Goal: Task Accomplishment & Management: Use online tool/utility

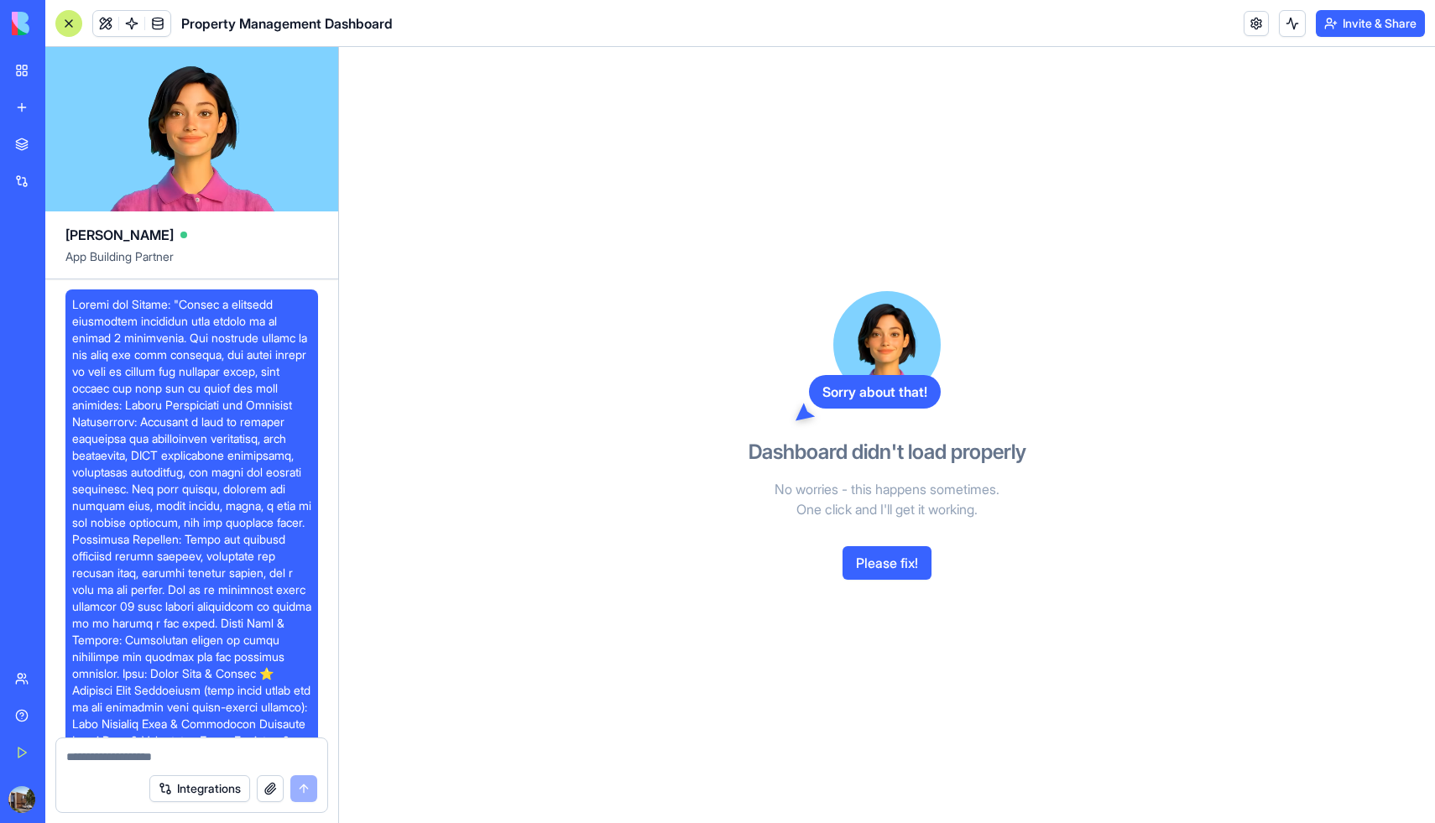
scroll to position [1969, 0]
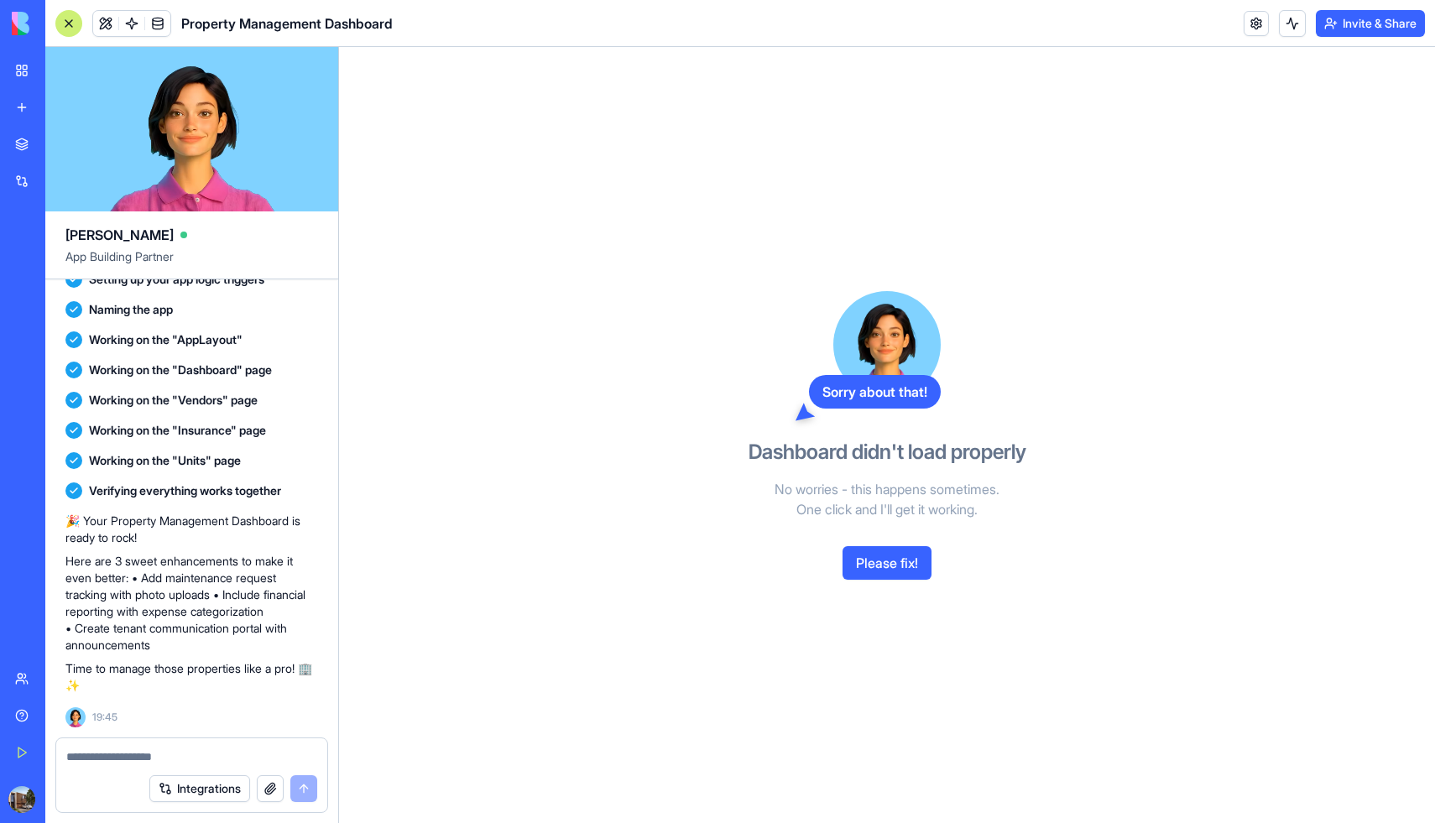
click at [62, 257] on div "New App" at bounding box center [38, 261] width 47 height 17
click at [901, 569] on button "Please fix!" at bounding box center [887, 563] width 89 height 34
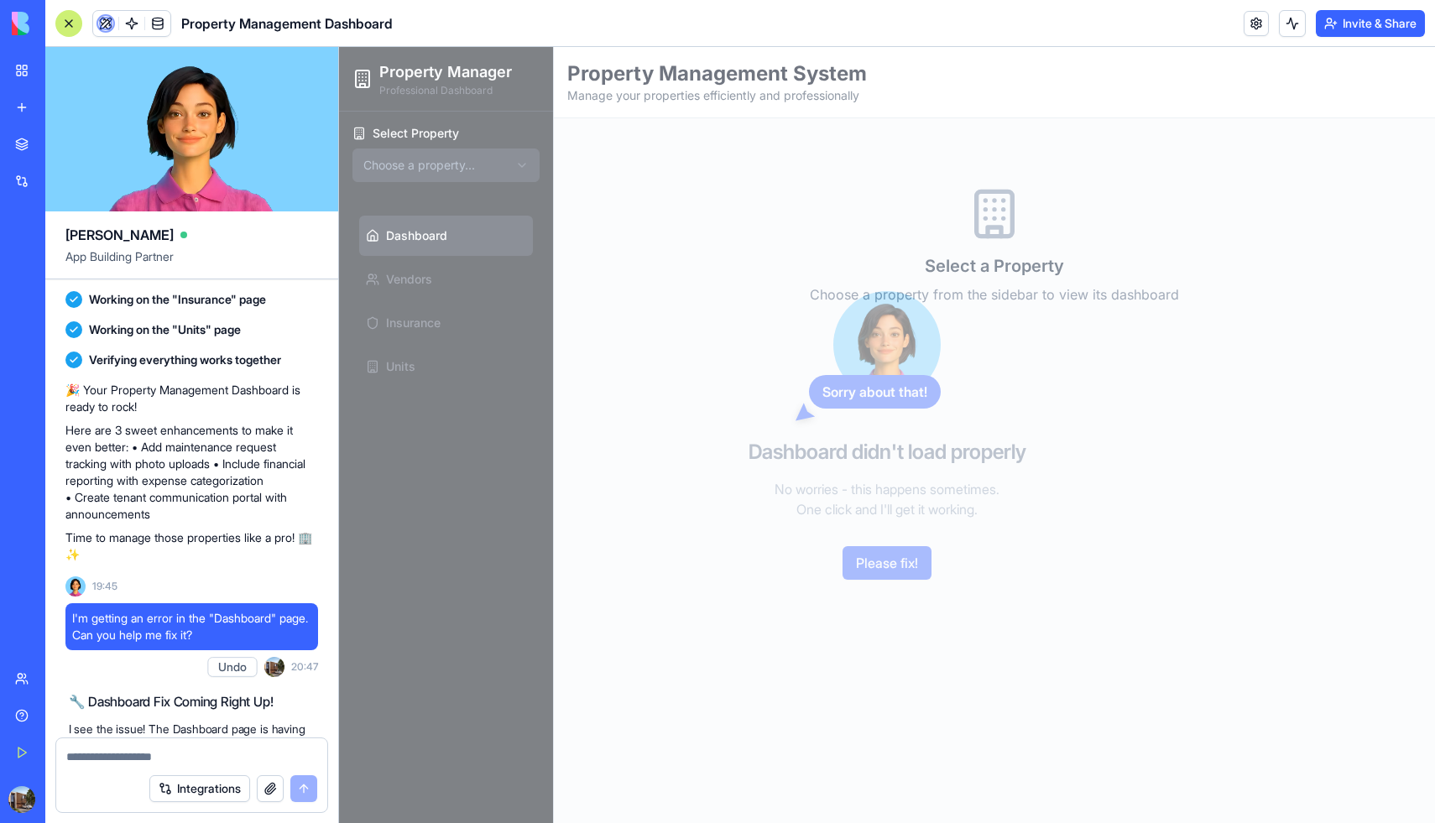
scroll to position [2392, 0]
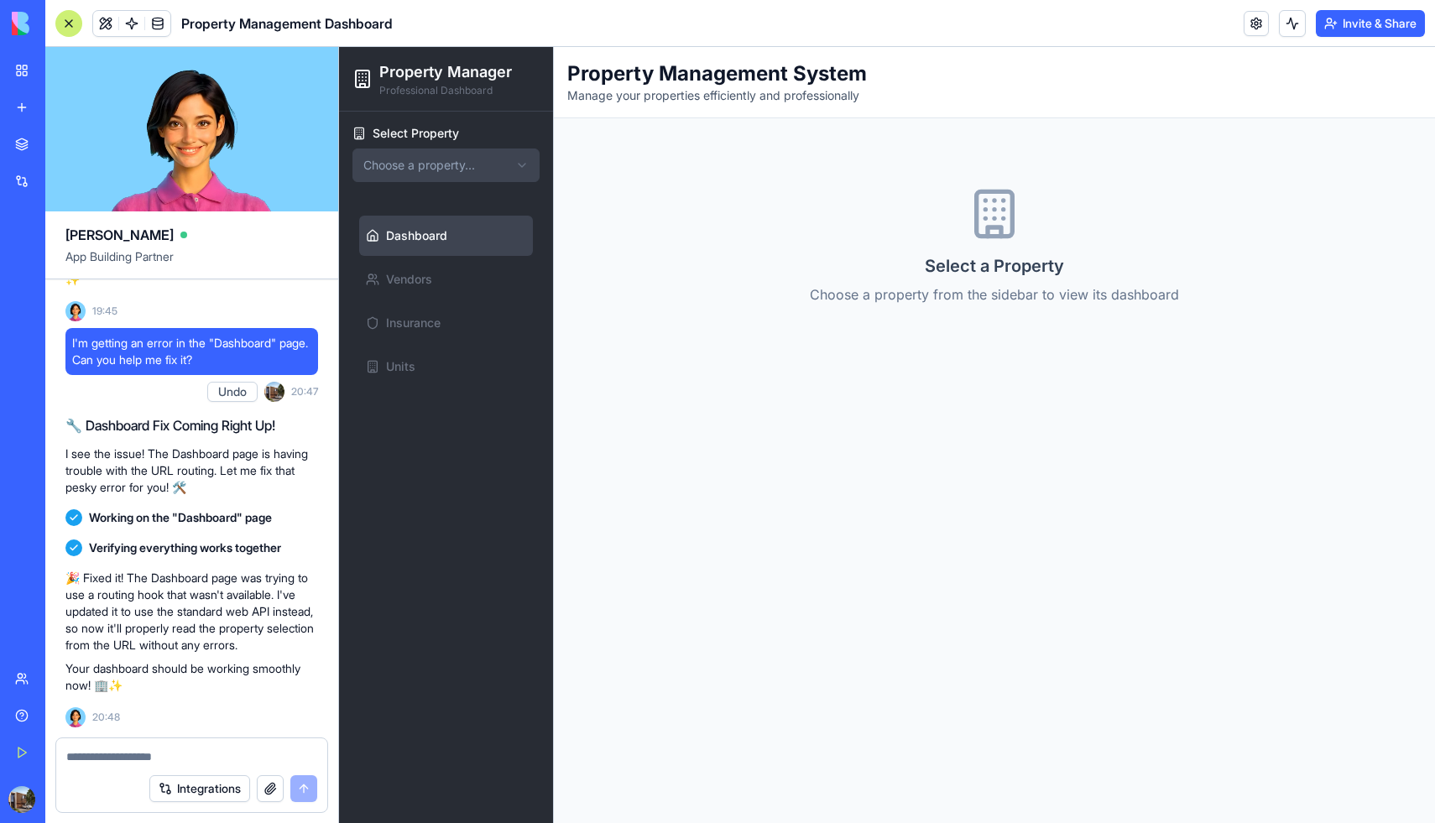
click at [470, 165] on html "Property Manager Professional Dashboard Select Property Choose a property... Da…" at bounding box center [887, 435] width 1096 height 776
click at [467, 162] on html "Property Manager Professional Dashboard Select Property Sunset Gardens 123 Suns…" at bounding box center [887, 435] width 1096 height 776
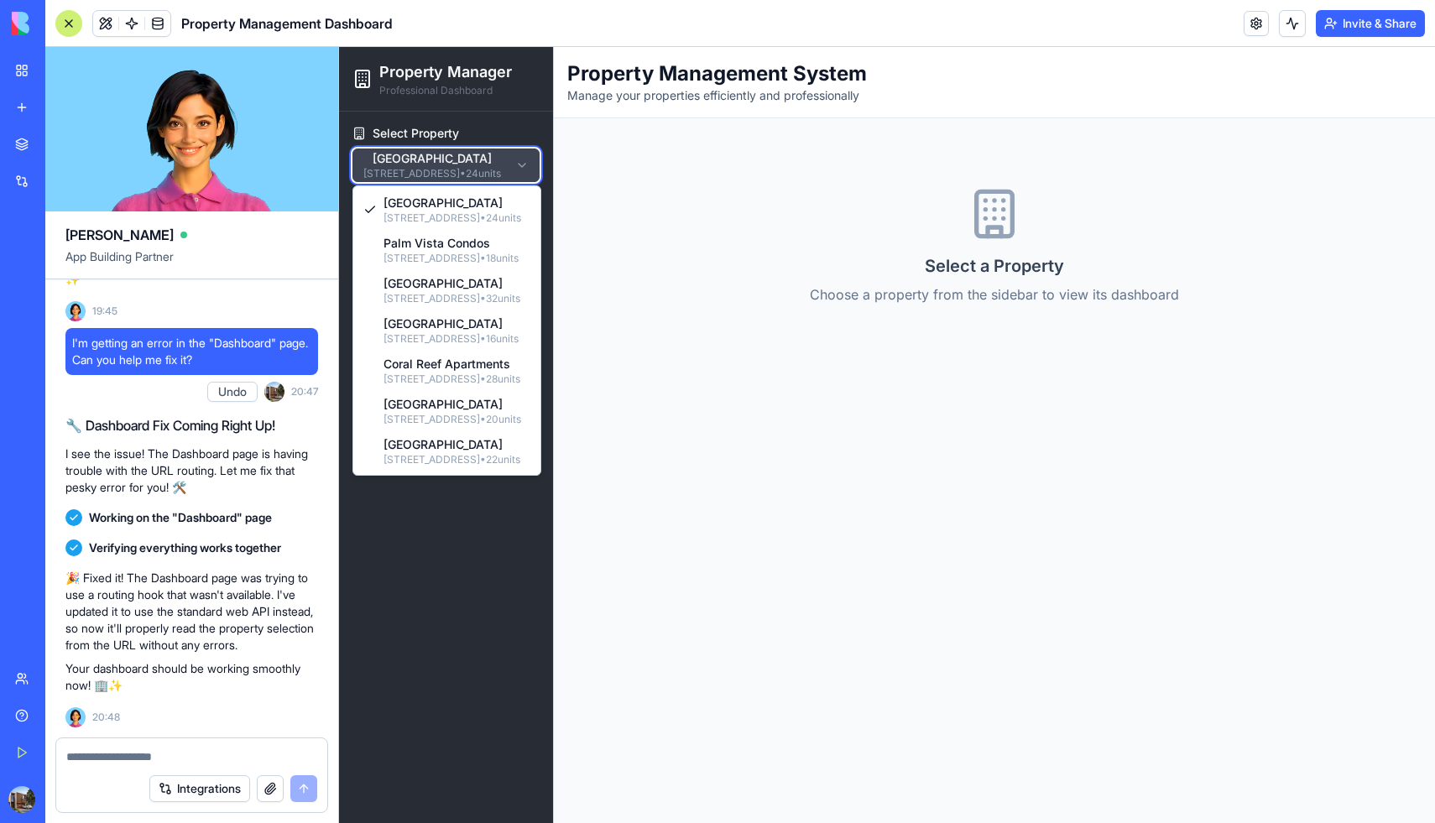
click at [467, 162] on html "Property Manager Professional Dashboard Select Property Sunset Gardens 123 Suns…" at bounding box center [887, 435] width 1096 height 776
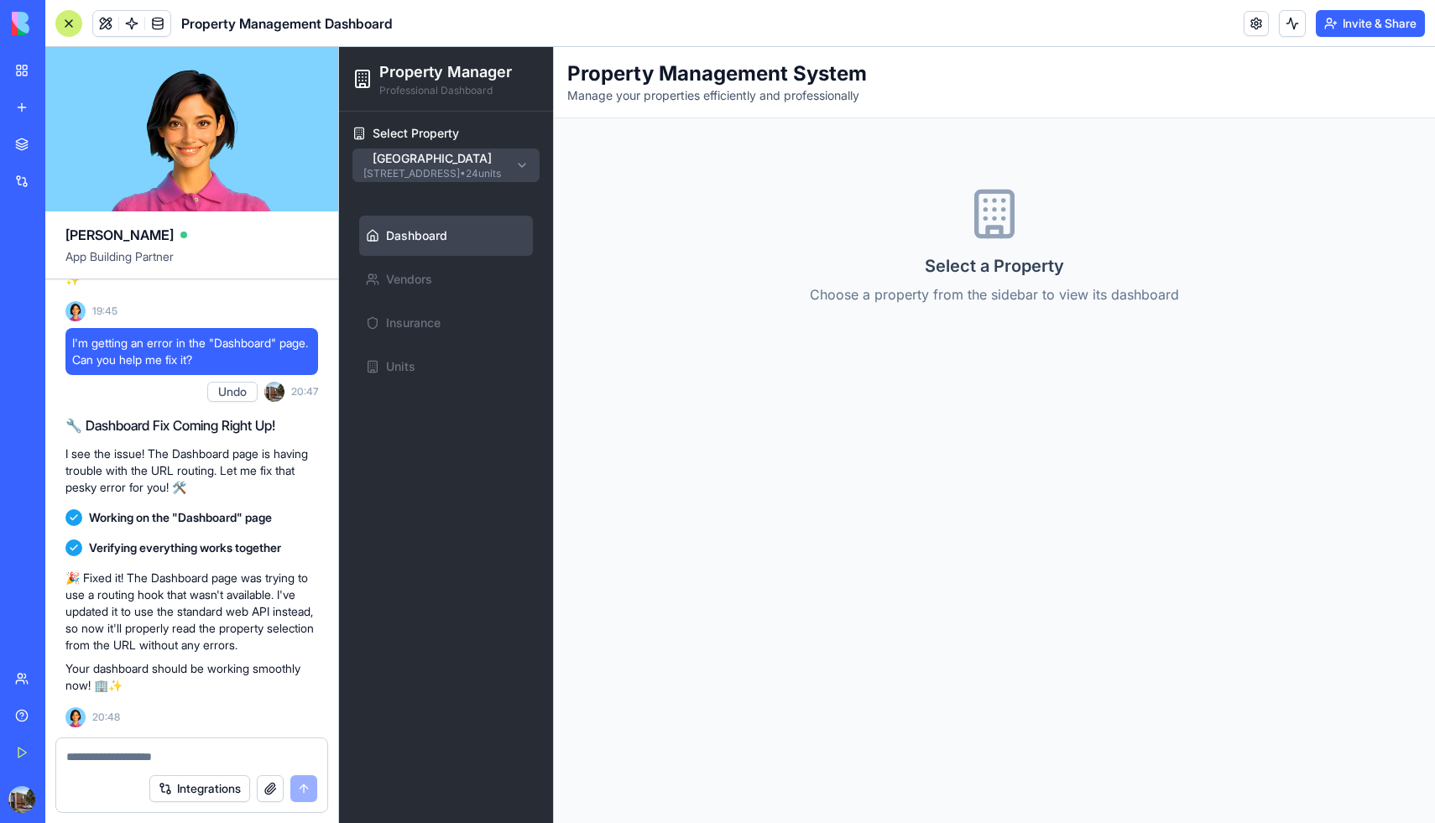
click at [467, 162] on html "Property Manager Professional Dashboard Select Property Sunset Gardens 123 Suns…" at bounding box center [887, 435] width 1096 height 776
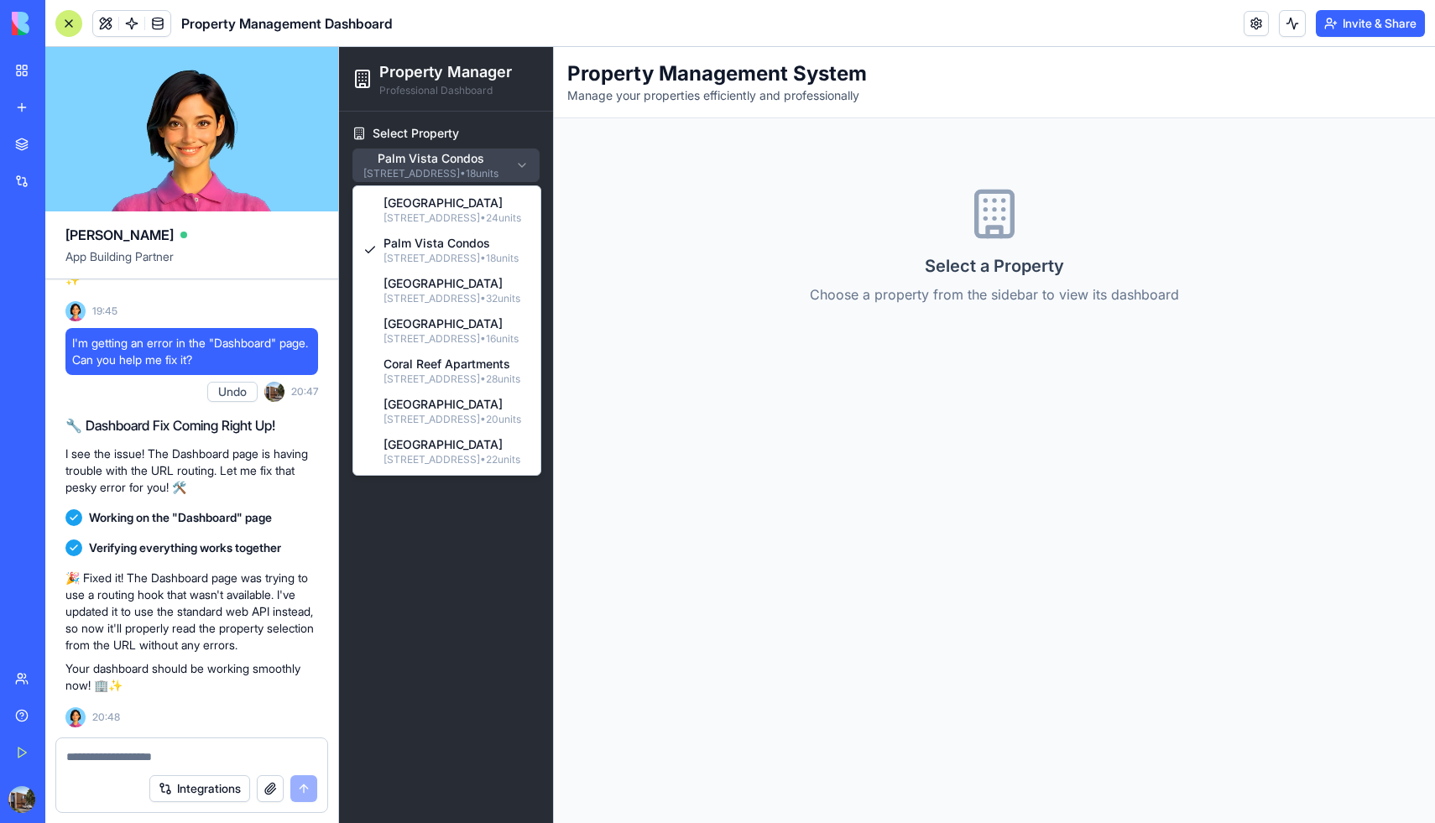
click at [486, 154] on html "Property Manager Professional Dashboard Select Property Palm Vista Condos 456 P…" at bounding box center [887, 435] width 1096 height 776
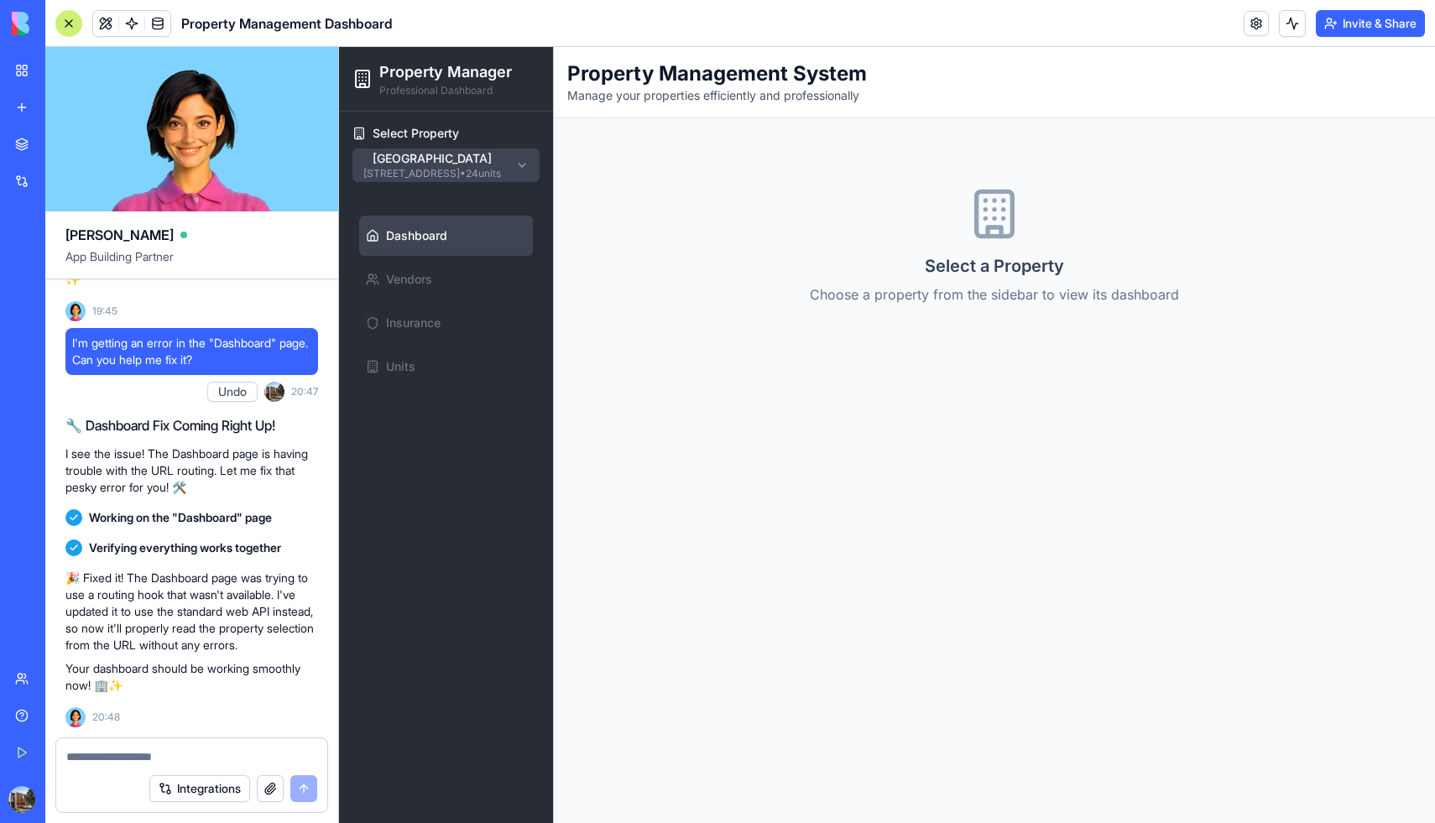
click at [482, 479] on div "Select Property Sunset Gardens 123 Sunset Blvd, Miami, FL 33101 • 24 units Dash…" at bounding box center [446, 468] width 214 height 712
click at [403, 279] on span "Vendors" at bounding box center [409, 279] width 46 height 17
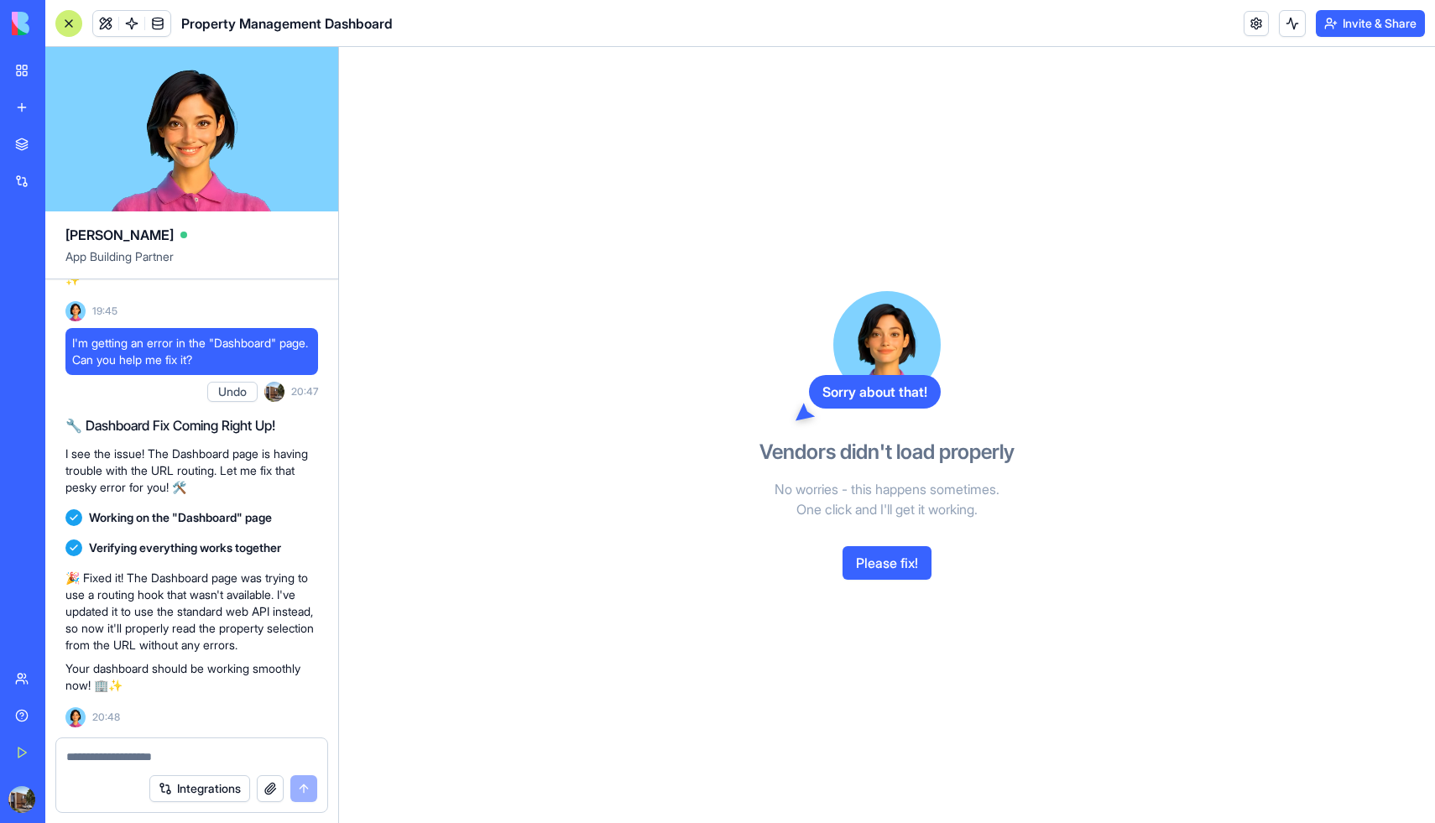
click at [22, 134] on link "Marketplace" at bounding box center [38, 145] width 67 height 34
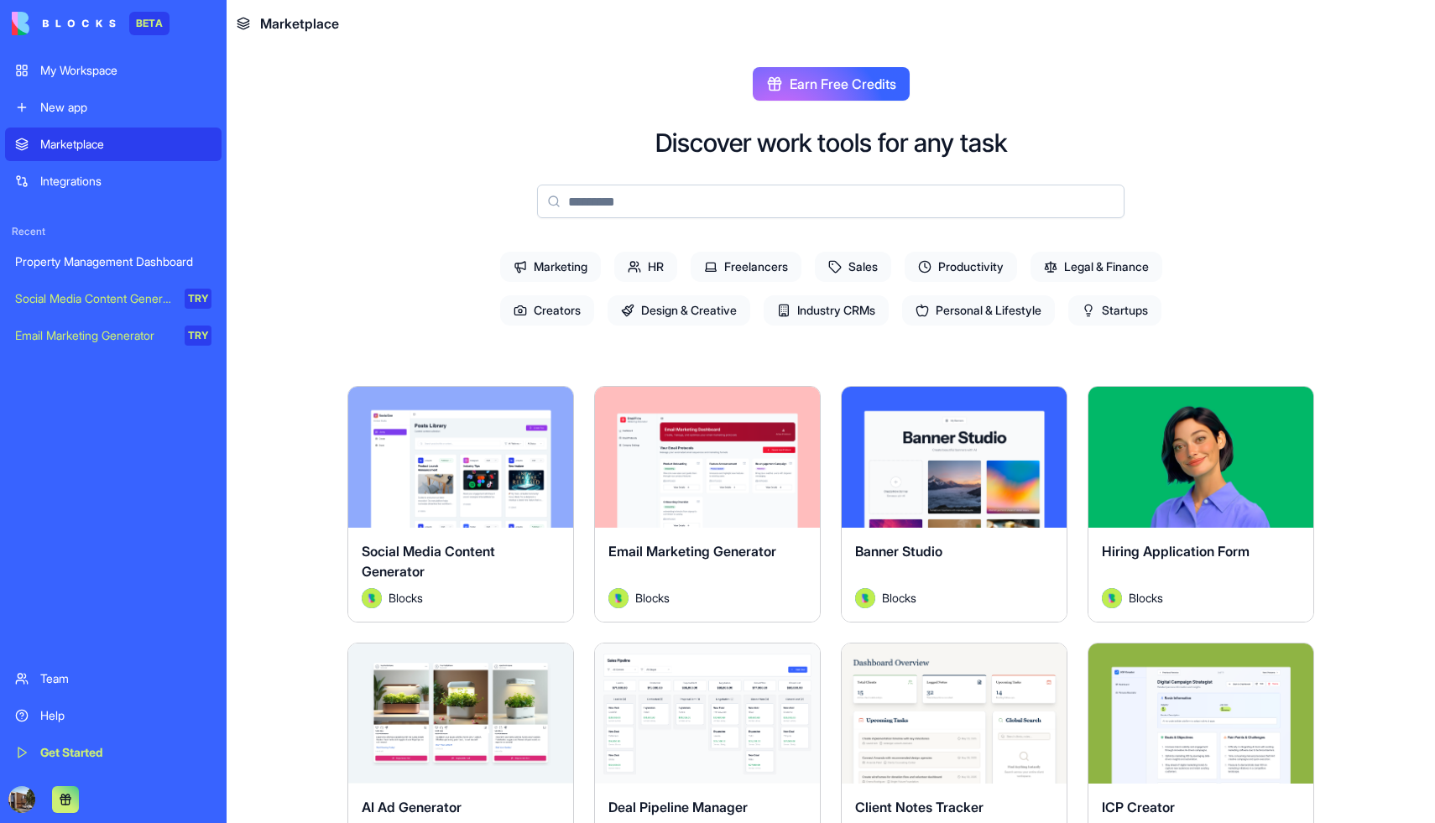
click at [112, 266] on div "Property Management Dashboard" at bounding box center [113, 261] width 196 height 17
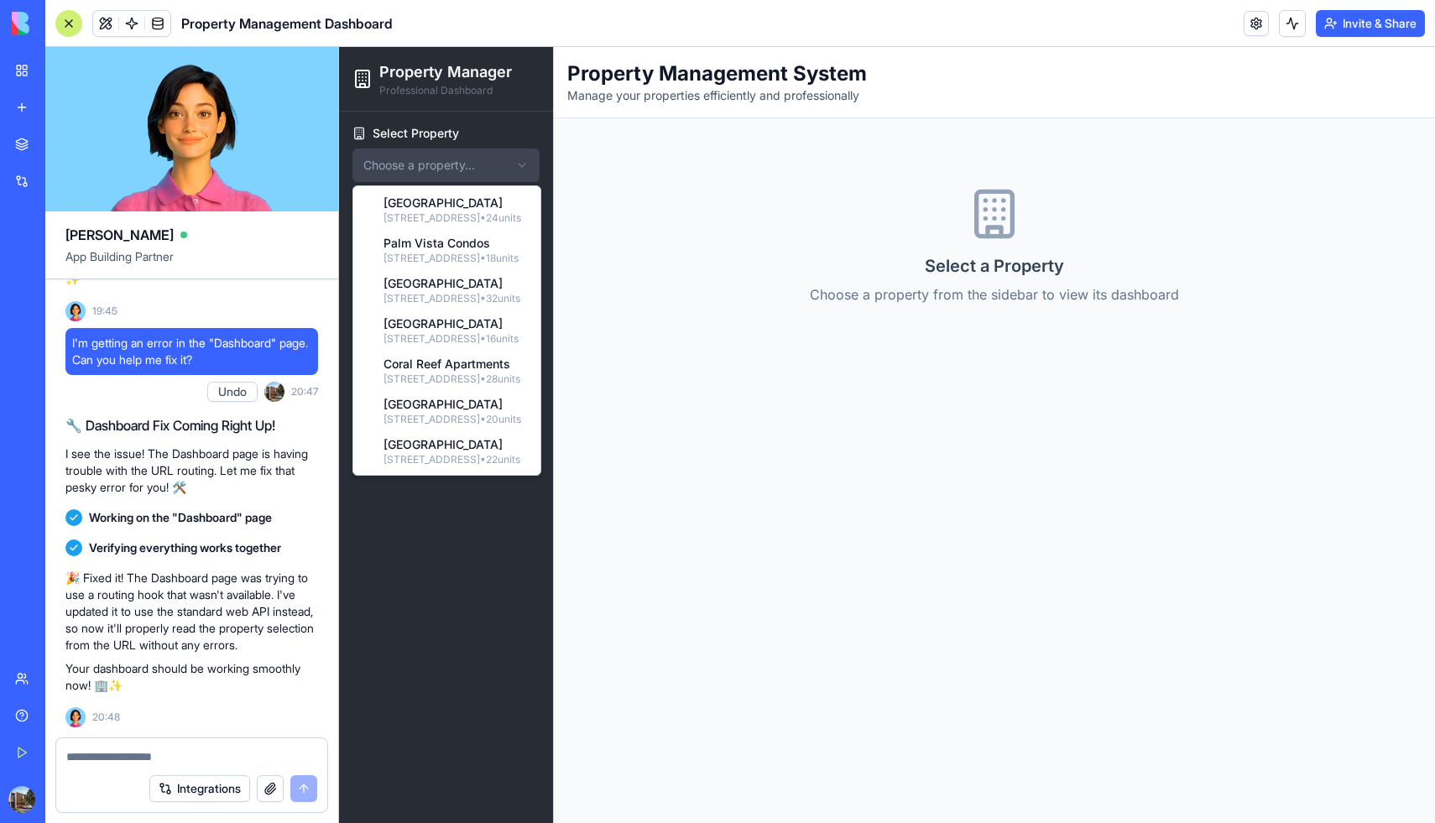
click at [479, 168] on html "Property Manager Professional Dashboard Select Property Choose a property... Da…" at bounding box center [887, 435] width 1096 height 776
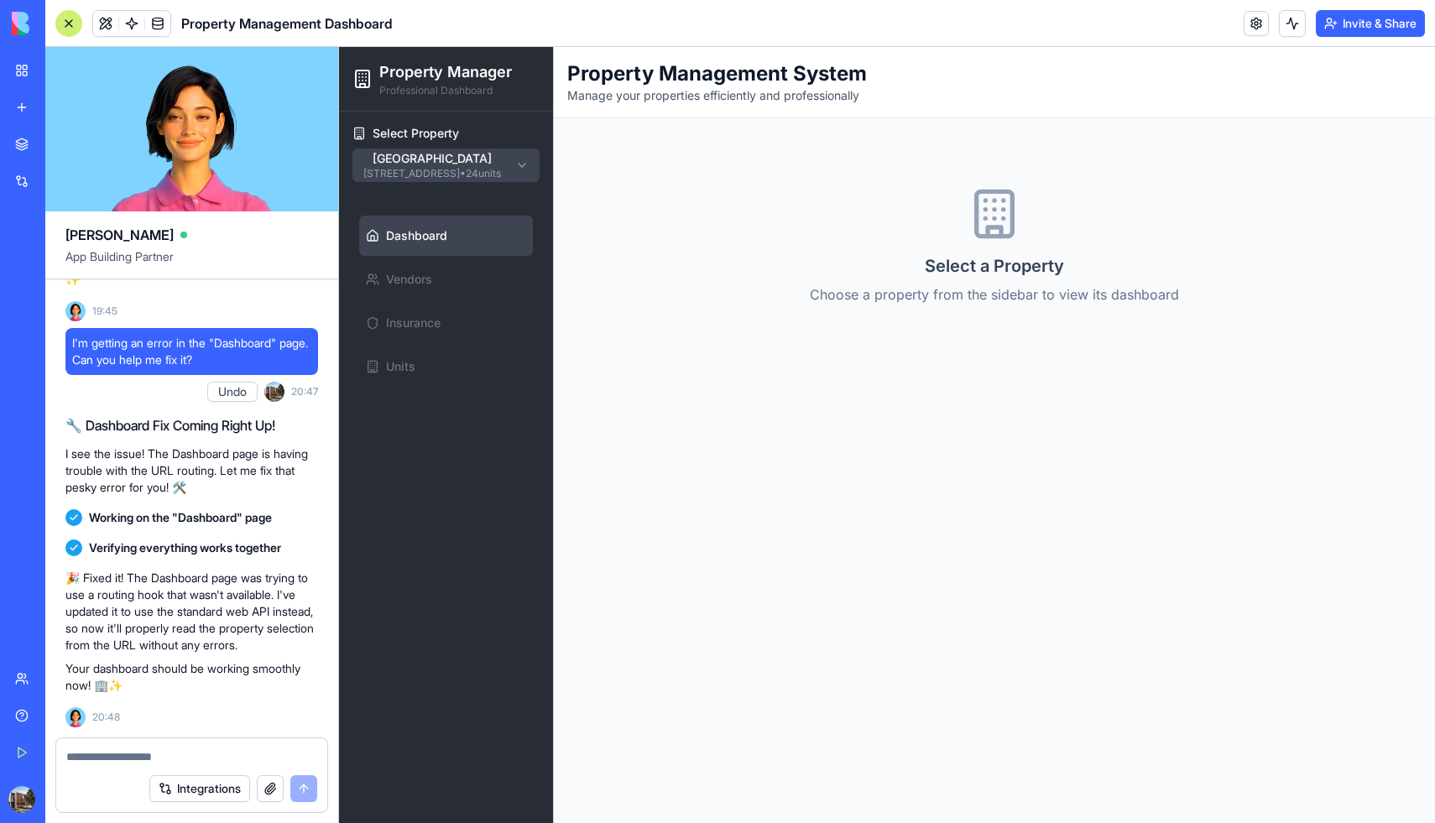
click at [932, 300] on p "Choose a property from the sidebar to view its dashboard" at bounding box center [994, 295] width 369 height 20
click at [976, 379] on main "Property Management System Manage your properties efficiently and professionall…" at bounding box center [994, 435] width 881 height 776
click at [416, 275] on span "Vendors" at bounding box center [409, 279] width 46 height 17
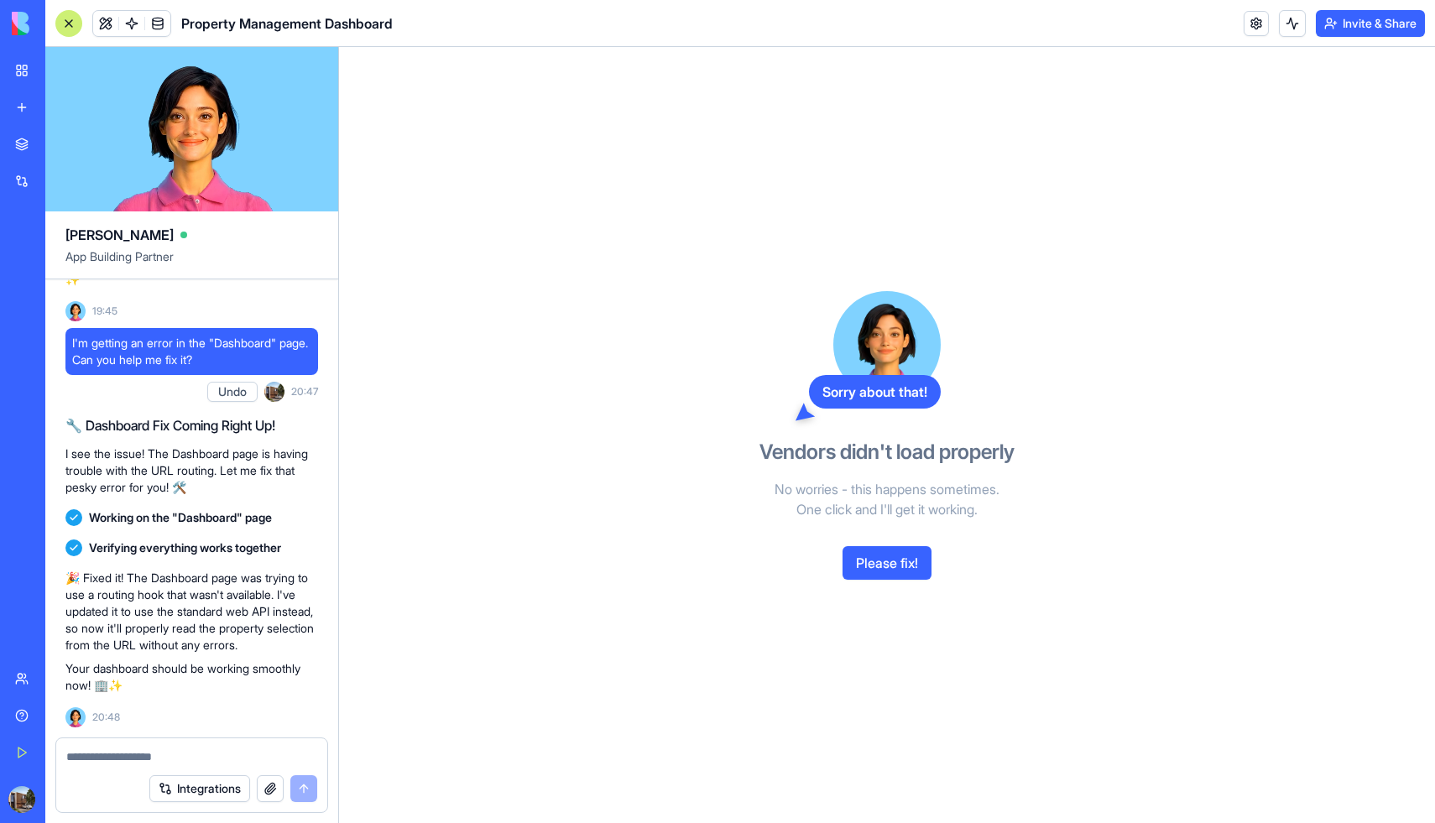
click at [179, 749] on textarea at bounding box center [191, 757] width 251 height 17
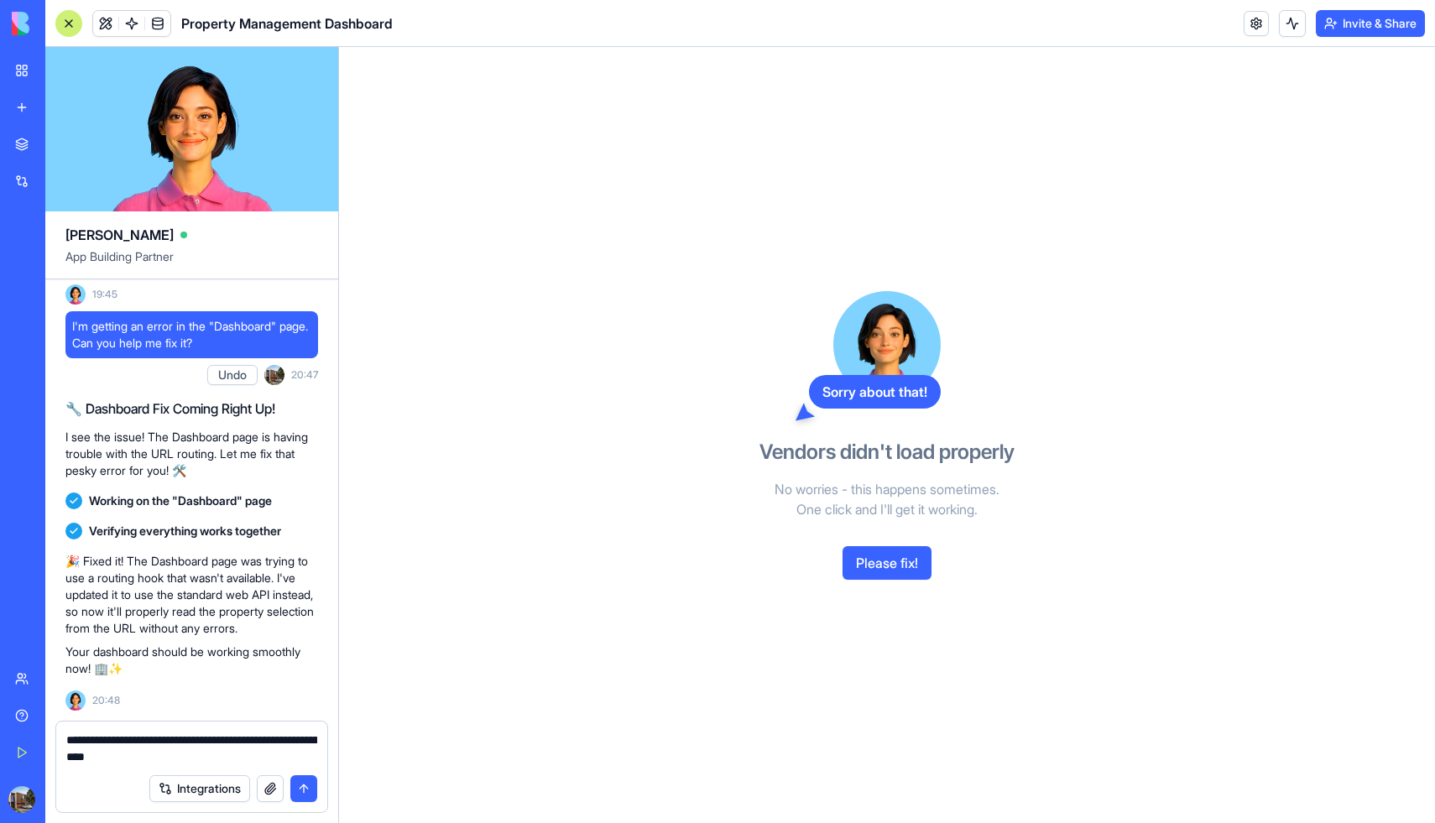
type textarea "**********"
click at [308, 789] on button "submit" at bounding box center [303, 788] width 27 height 27
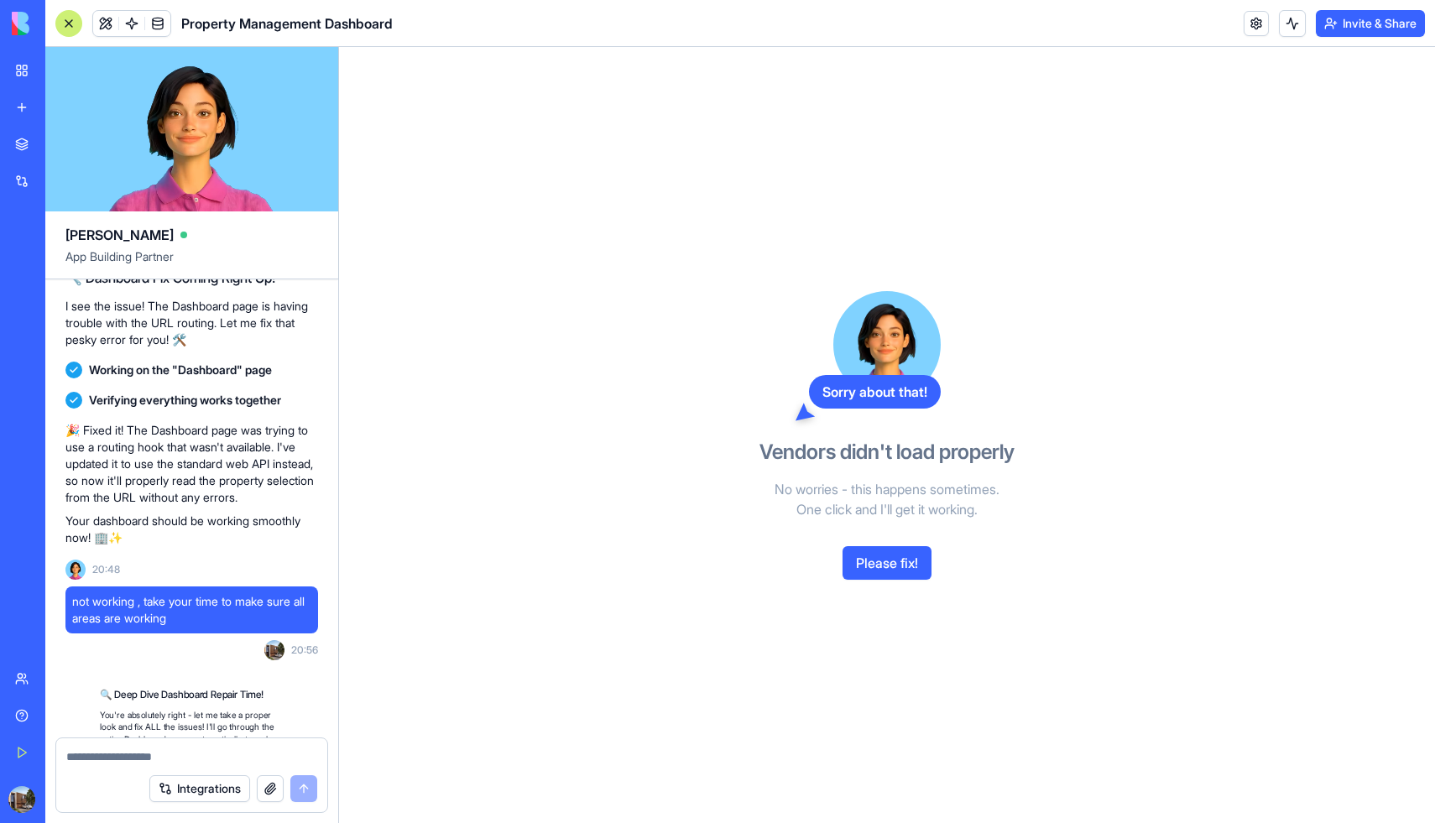
scroll to position [3187, 0]
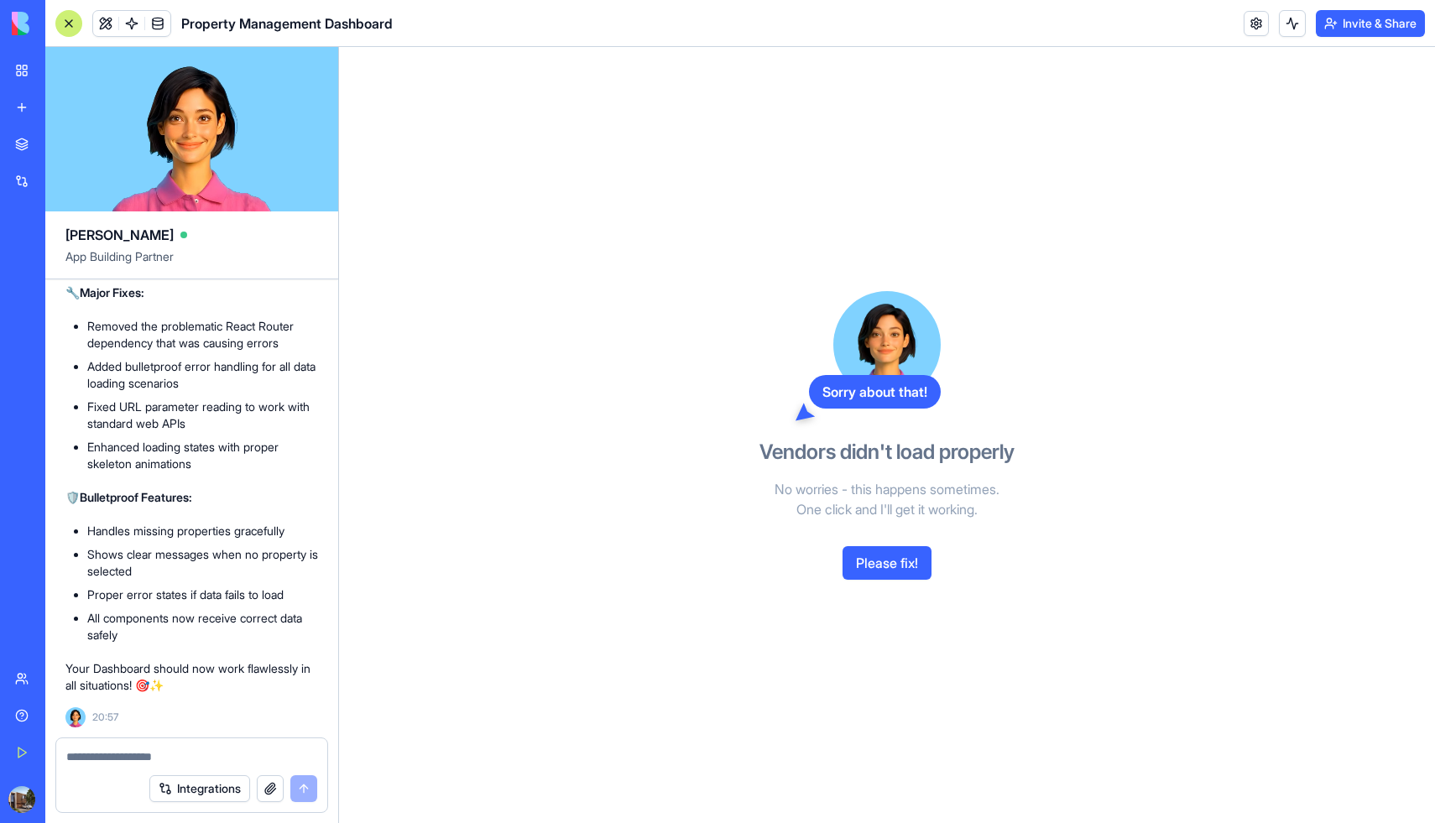
click at [18, 142] on link "Marketplace" at bounding box center [38, 145] width 67 height 34
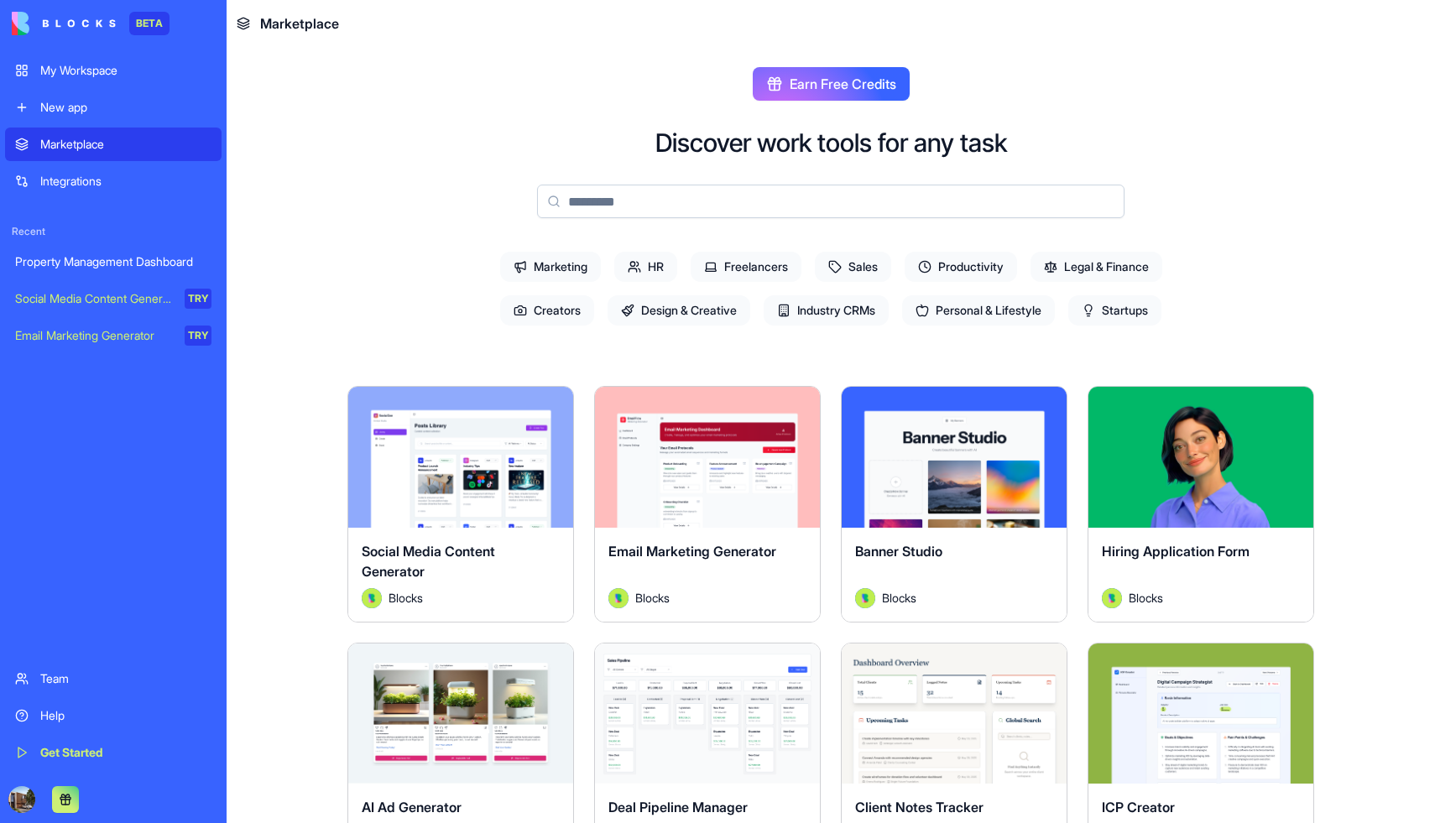
click at [96, 263] on div "Property Management Dashboard" at bounding box center [113, 261] width 196 height 17
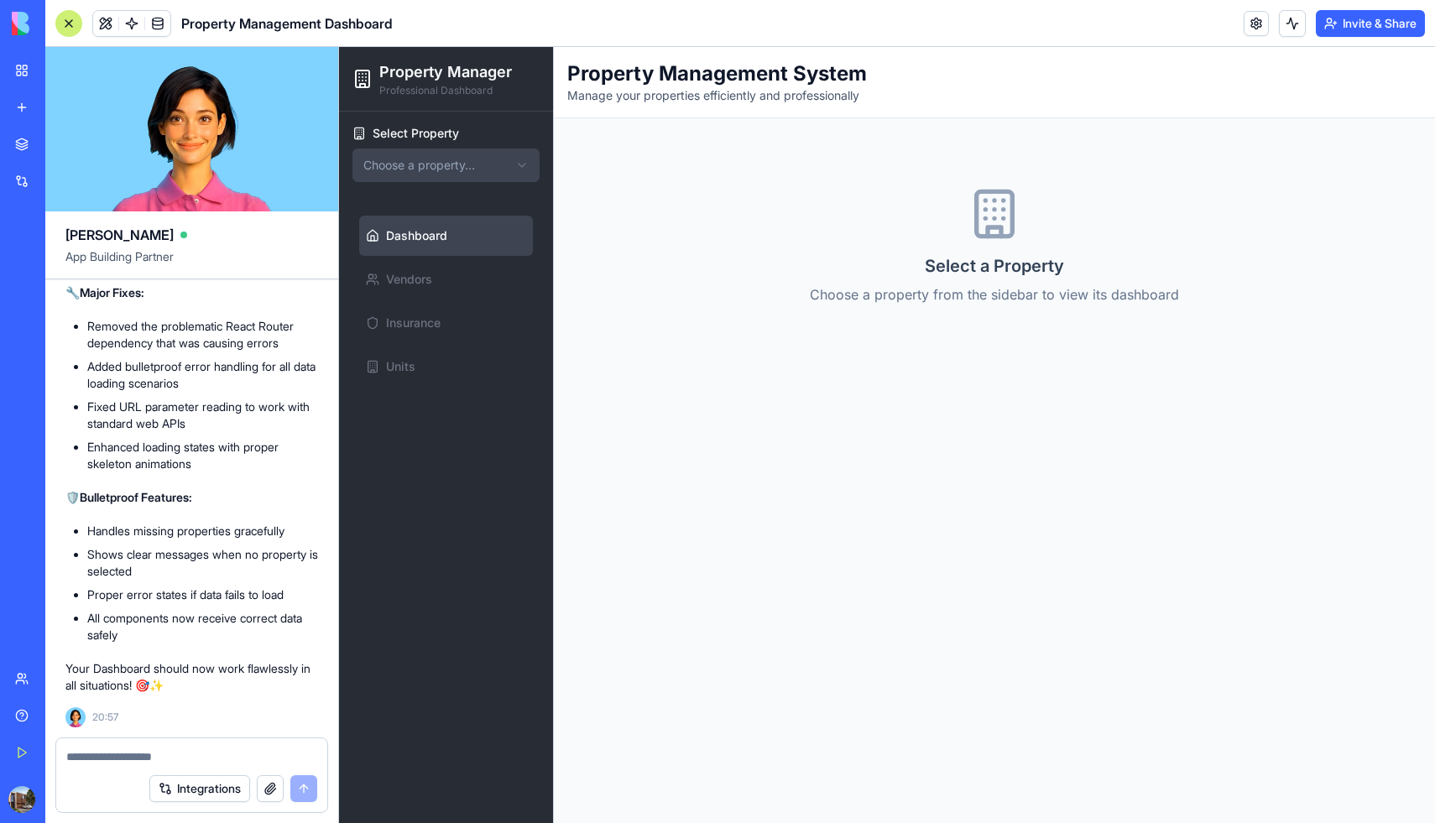
click at [498, 165] on html "Property Manager Professional Dashboard Select Property Choose a property... Da…" at bounding box center [887, 435] width 1096 height 776
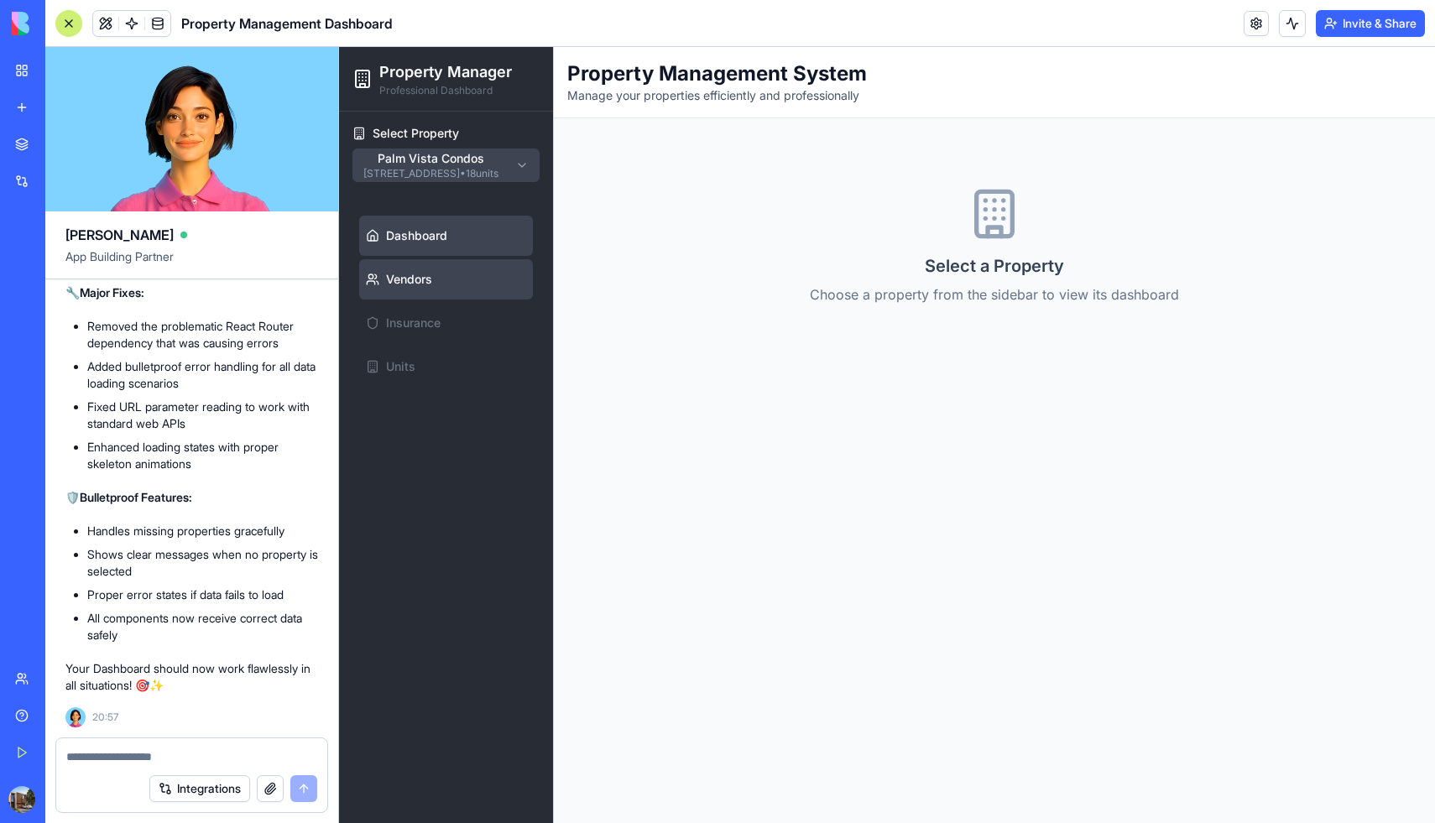
click at [394, 286] on span "Vendors" at bounding box center [409, 279] width 46 height 17
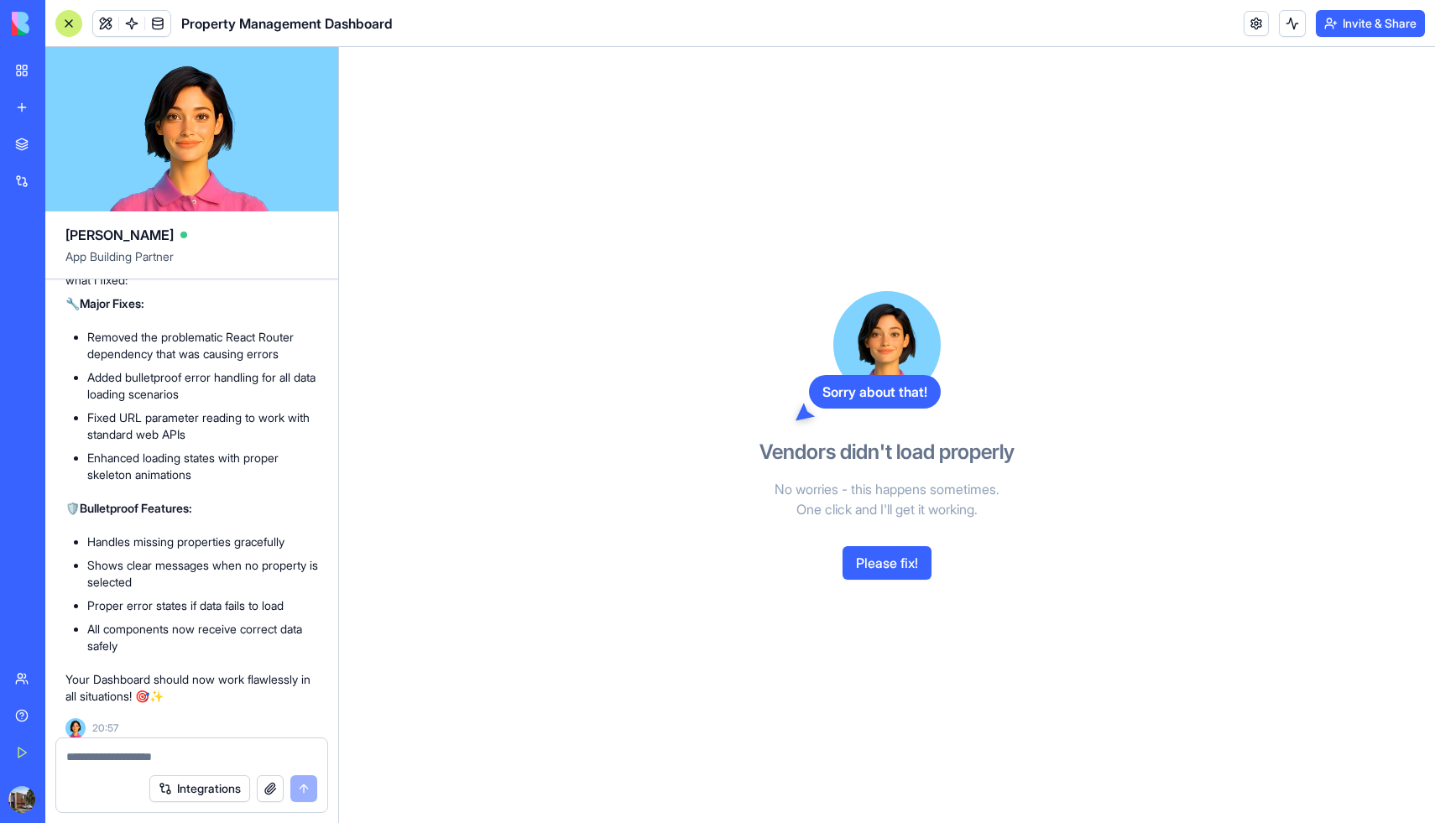
scroll to position [3187, 0]
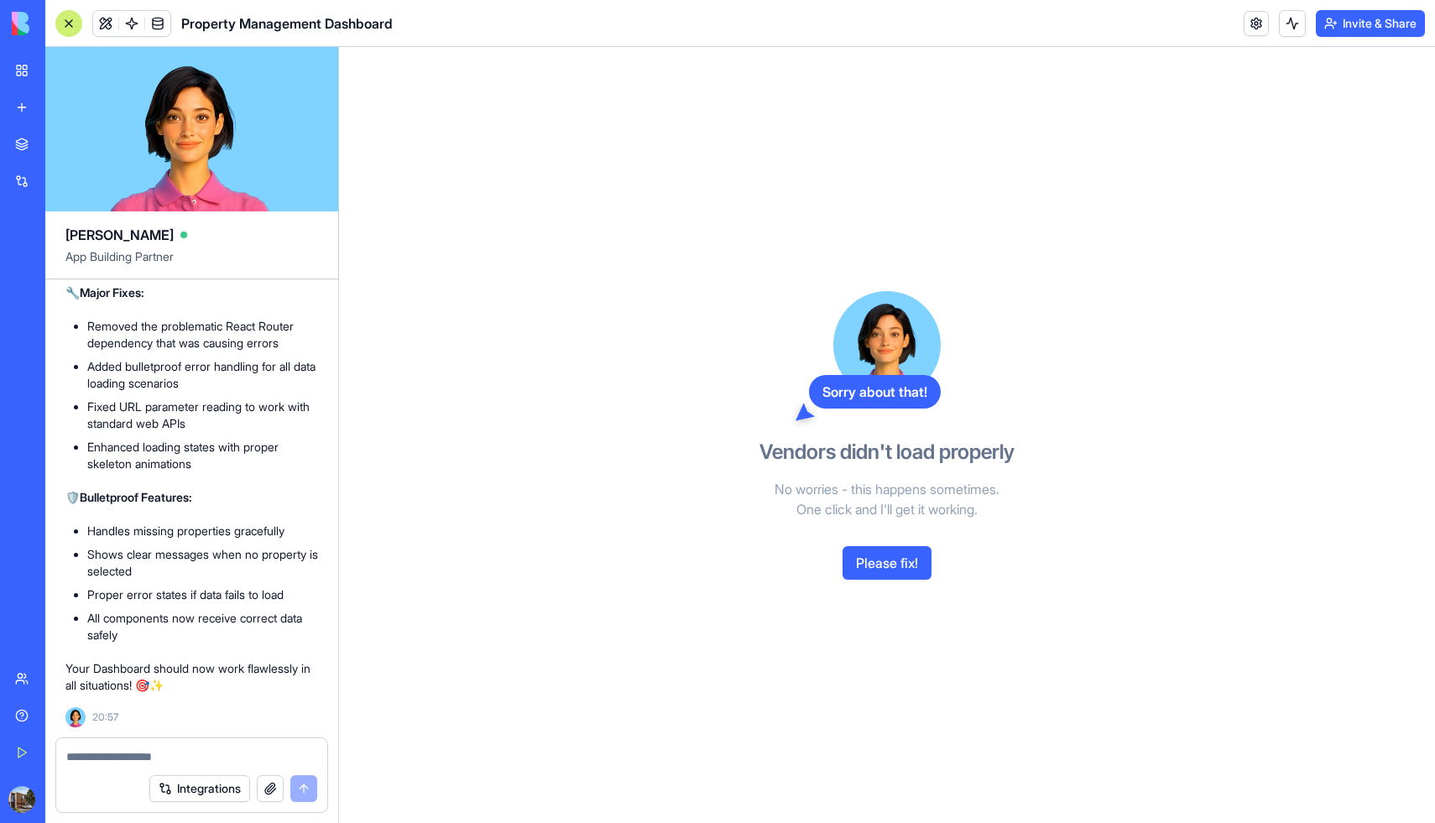
click at [149, 765] on div "Integrations" at bounding box center [191, 788] width 271 height 47
click at [140, 754] on textarea at bounding box center [191, 757] width 251 height 17
type textarea "**********"
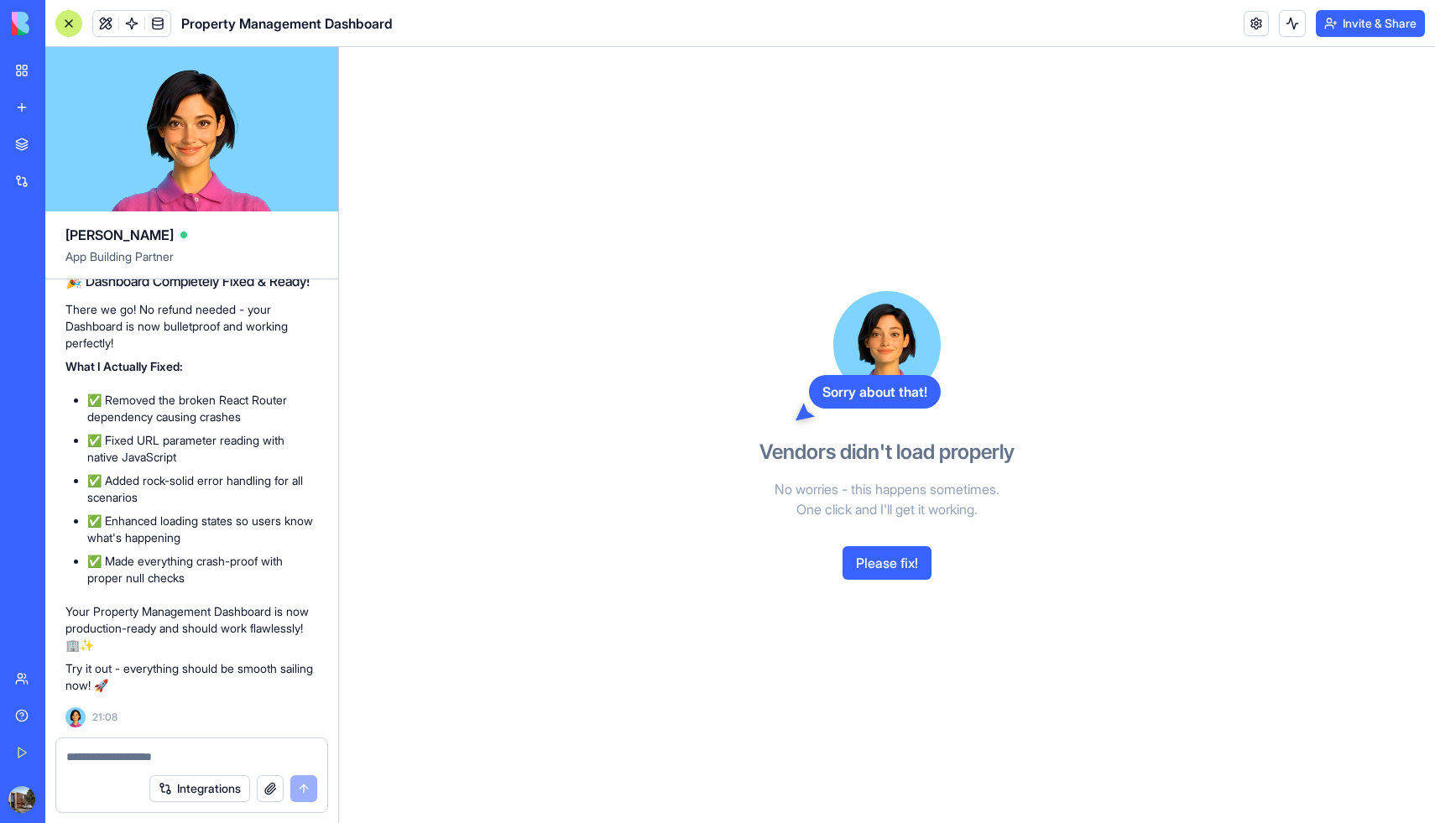
scroll to position [3892, 0]
click at [897, 566] on button "Please fix!" at bounding box center [887, 563] width 89 height 34
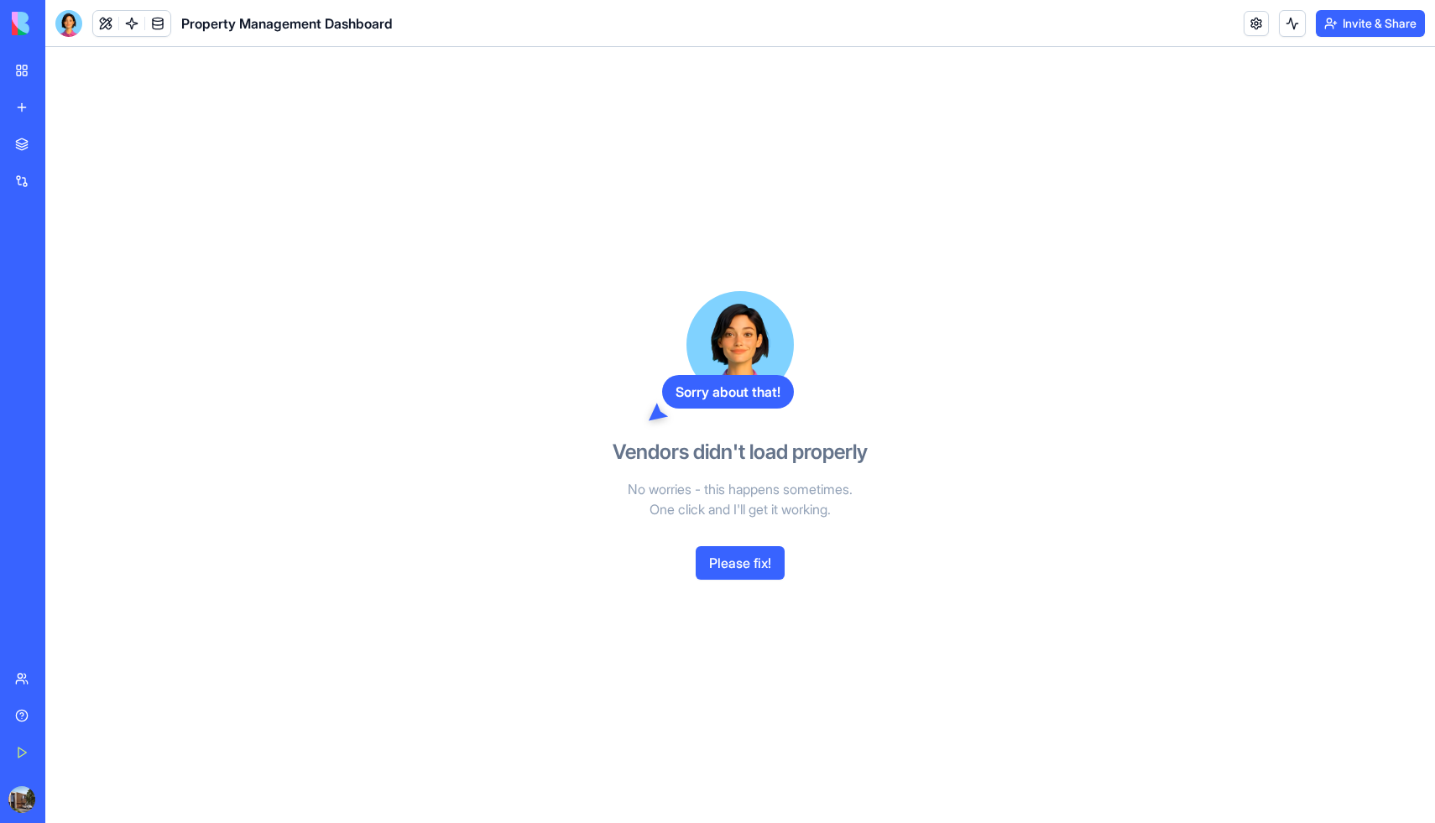
click at [745, 563] on button "Please fix!" at bounding box center [740, 563] width 89 height 34
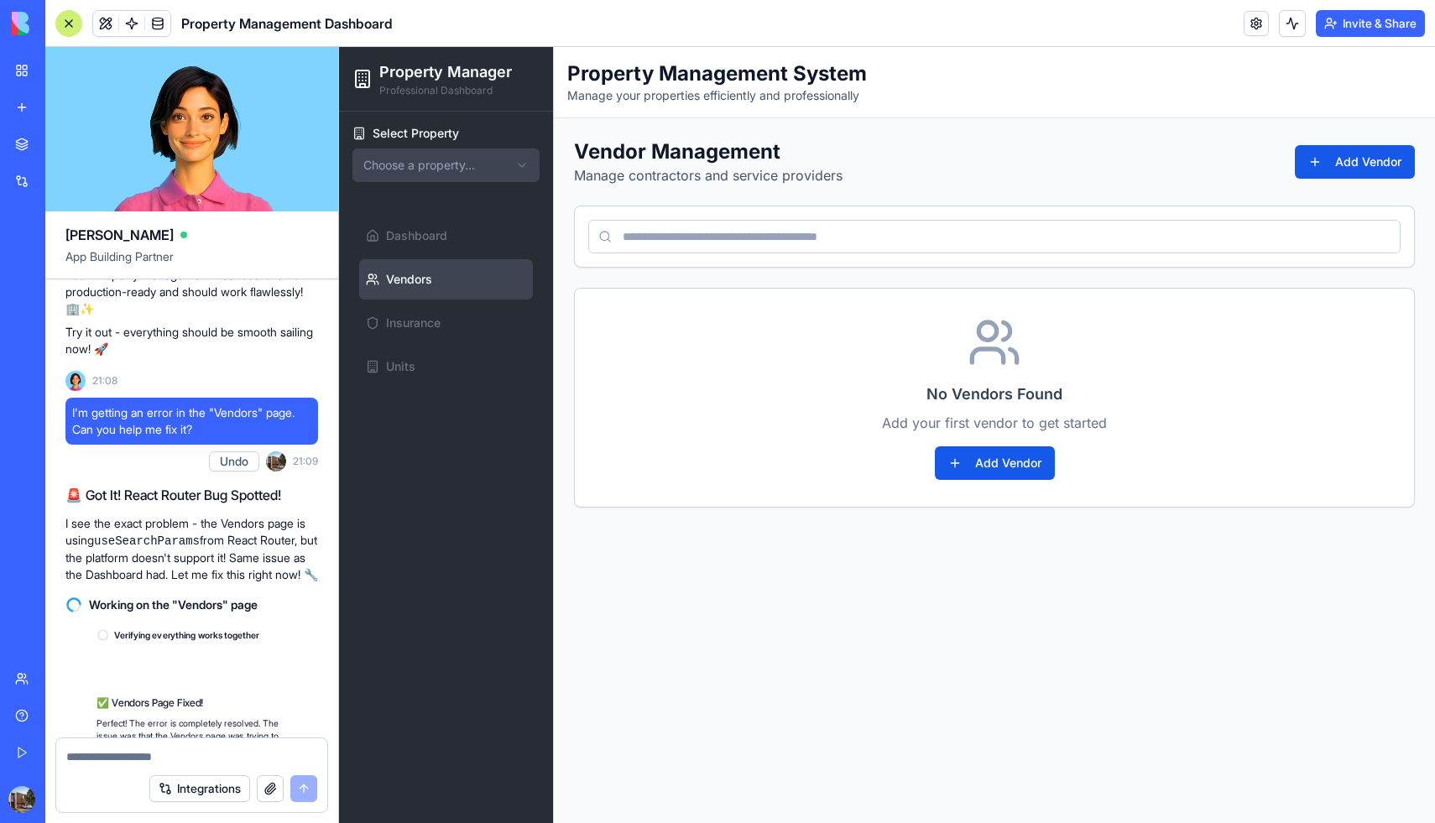
scroll to position [4623, 0]
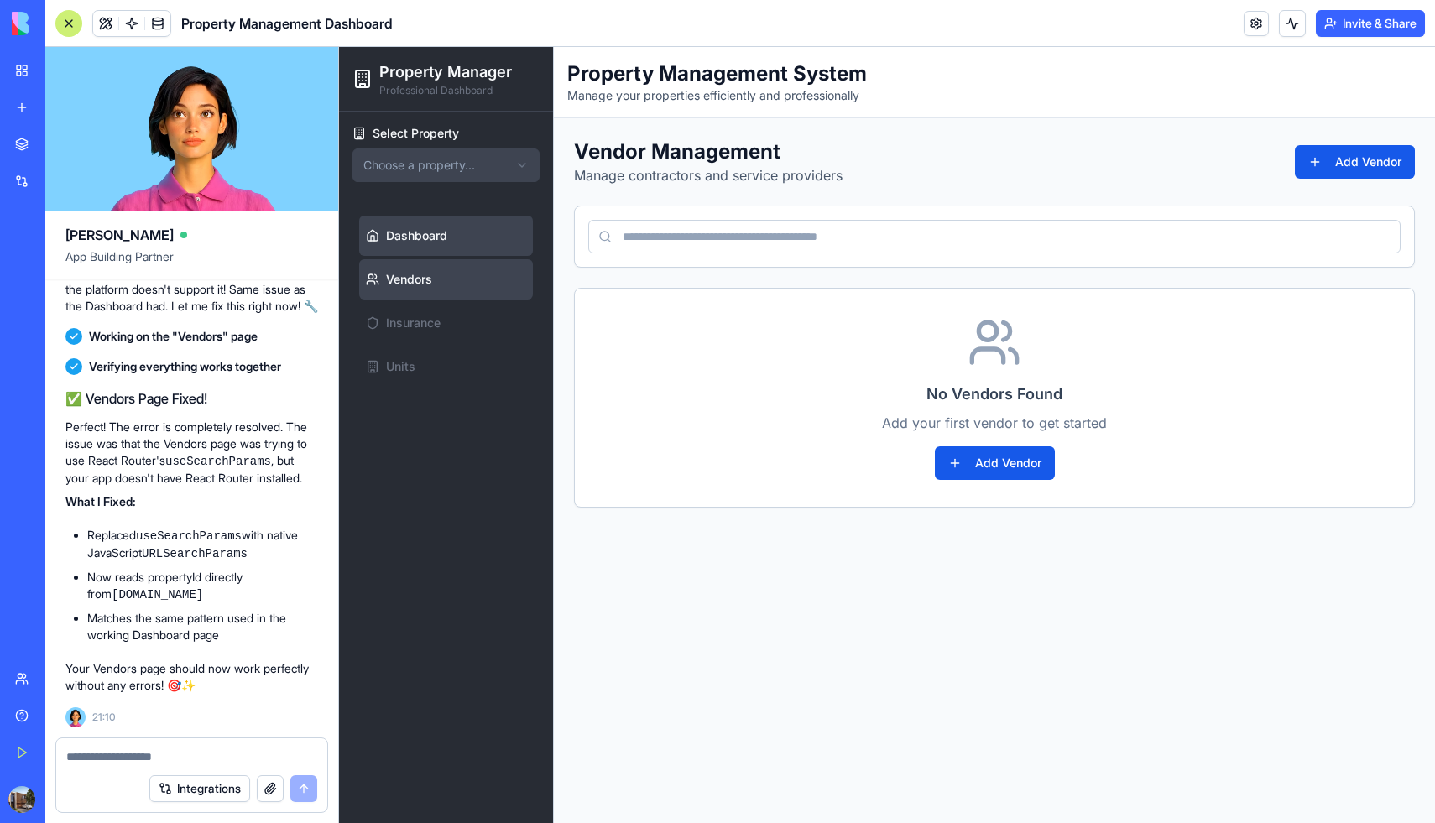
click at [442, 243] on span "Dashboard" at bounding box center [416, 235] width 61 height 17
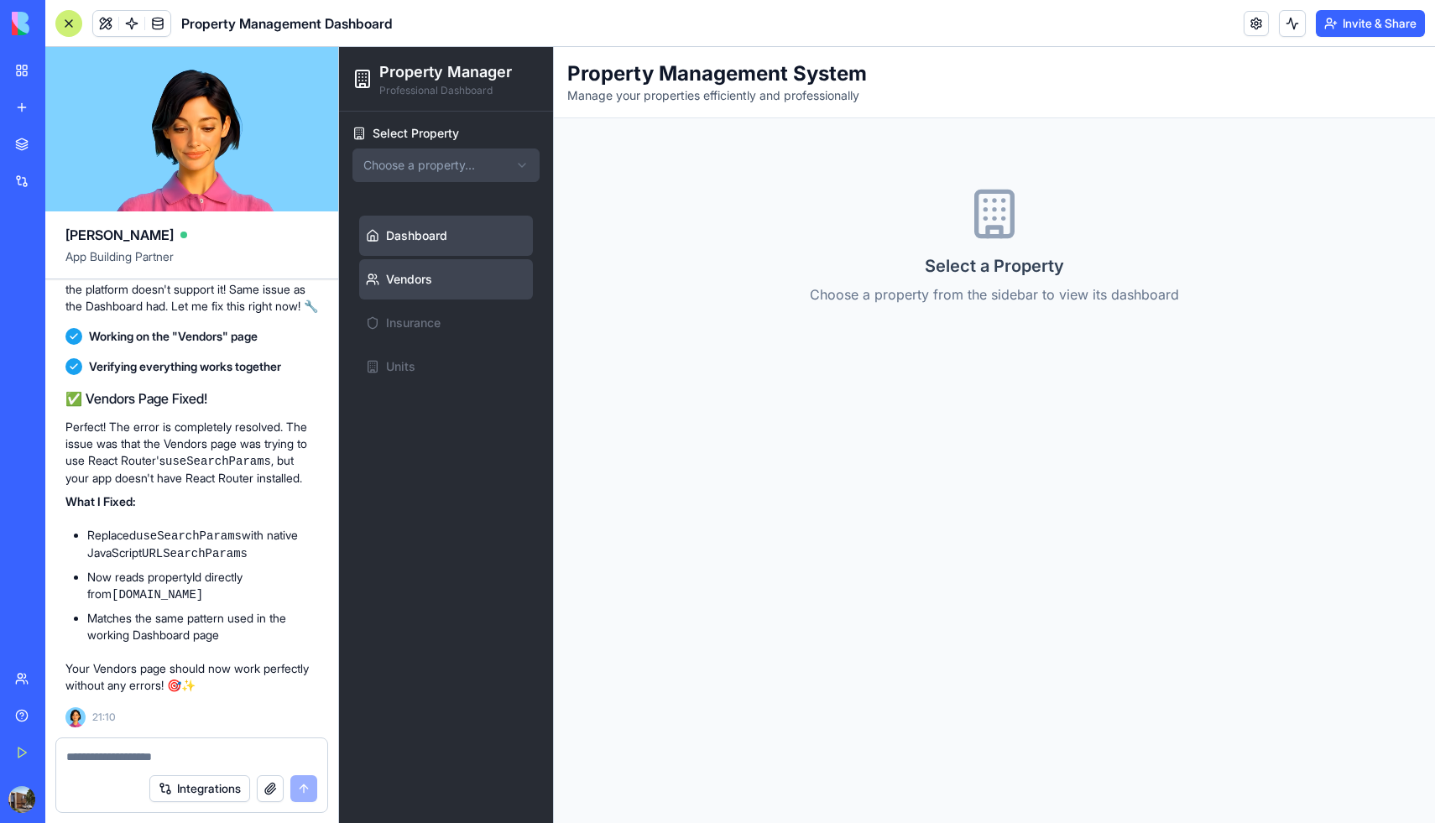
click at [419, 281] on span "Vendors" at bounding box center [409, 279] width 46 height 17
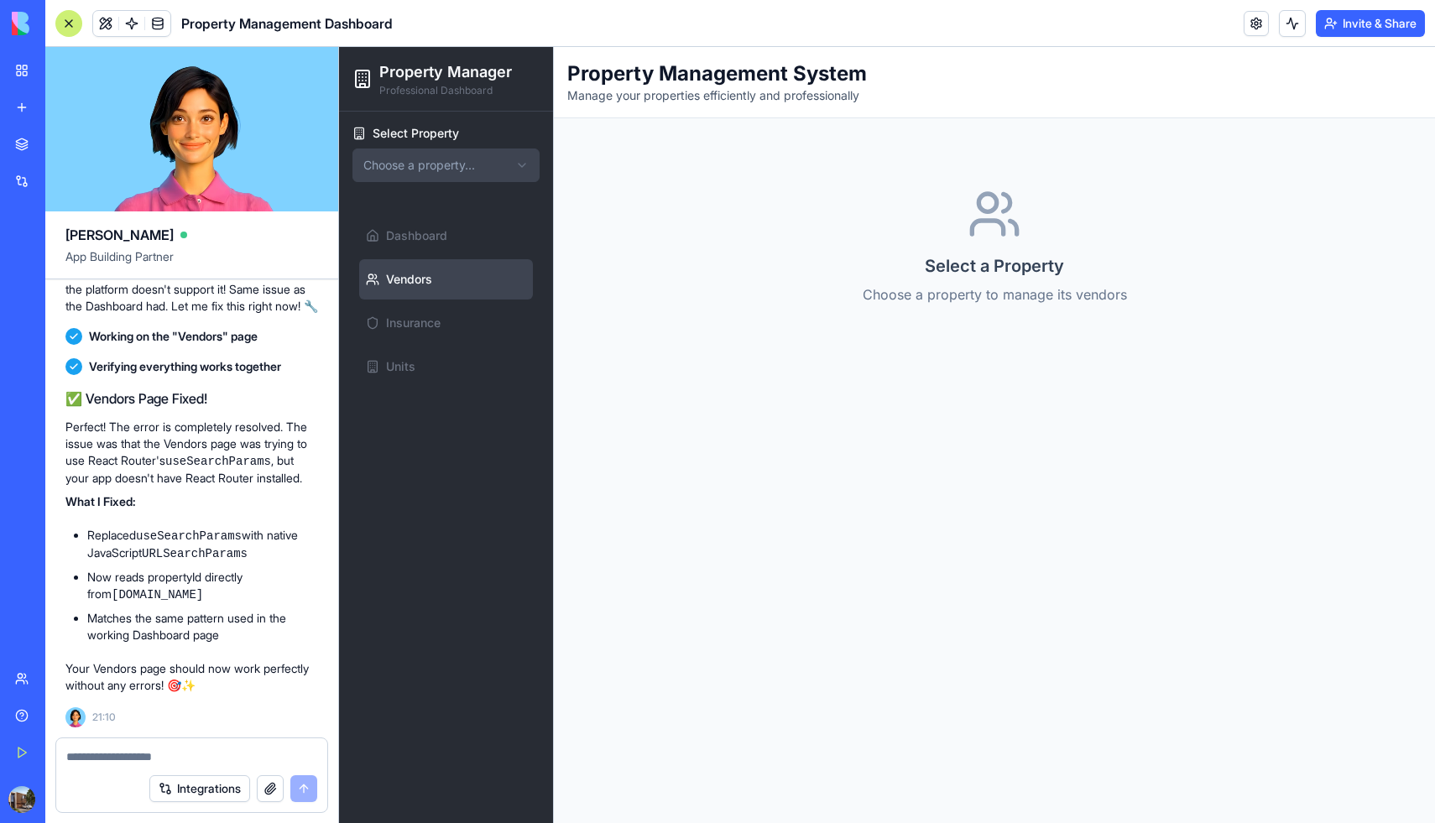
click at [1000, 250] on div "Select a Property Choose a property to manage its vendors" at bounding box center [995, 245] width 264 height 117
click at [426, 277] on span "Vendors" at bounding box center [409, 279] width 46 height 17
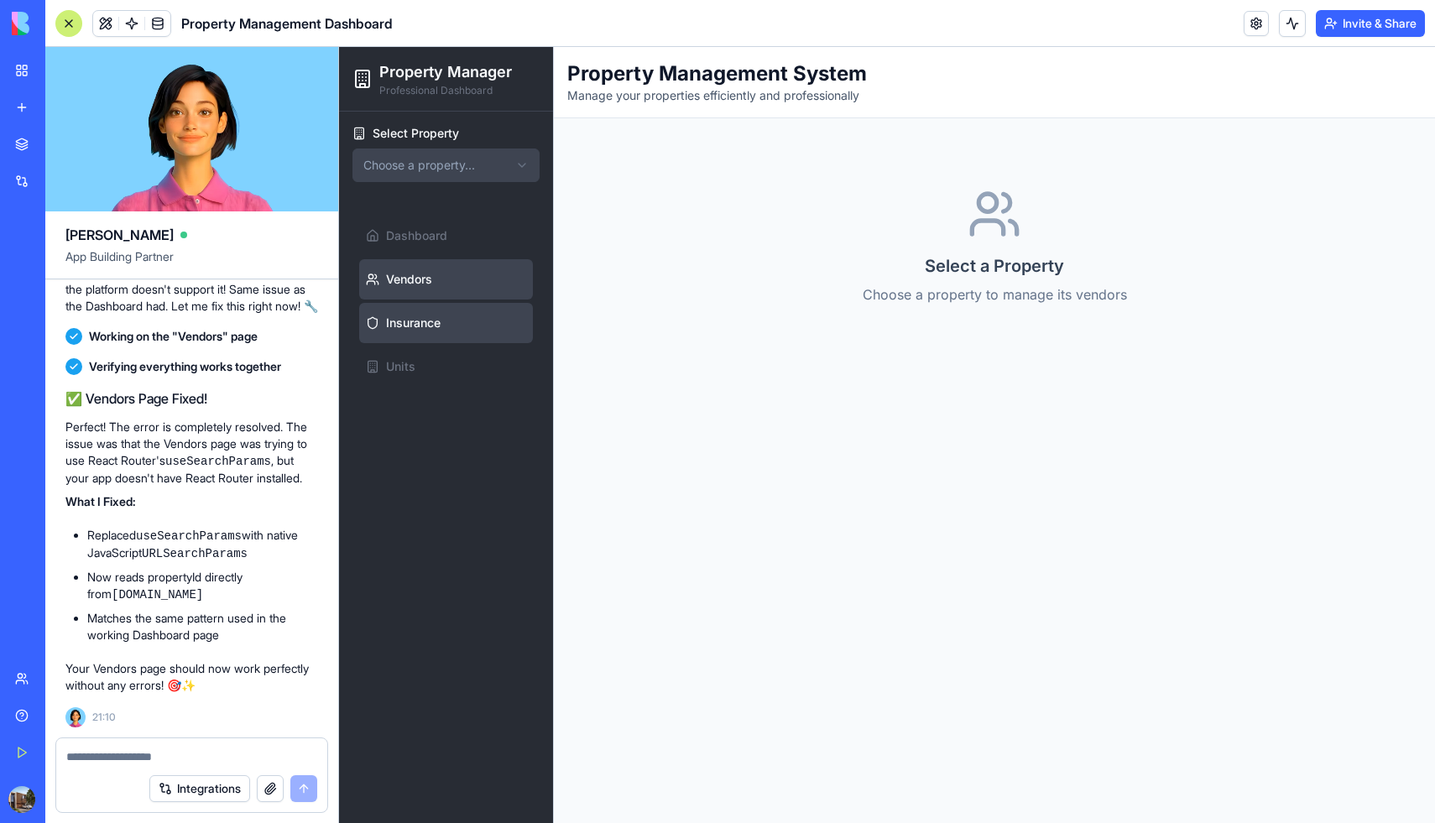
click at [403, 317] on span "Insurance" at bounding box center [413, 323] width 55 height 17
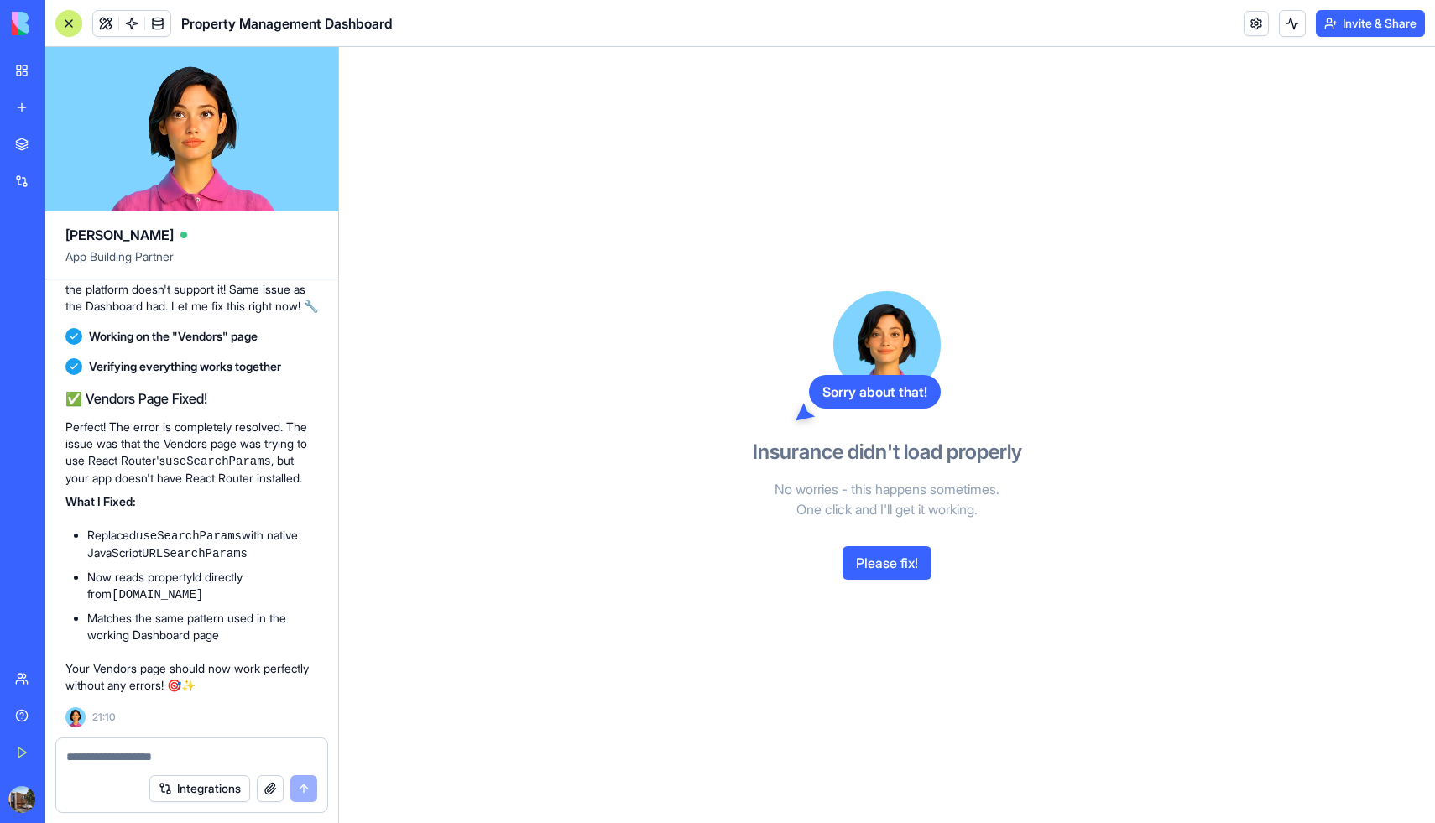
click at [891, 560] on button "Please fix!" at bounding box center [887, 563] width 89 height 34
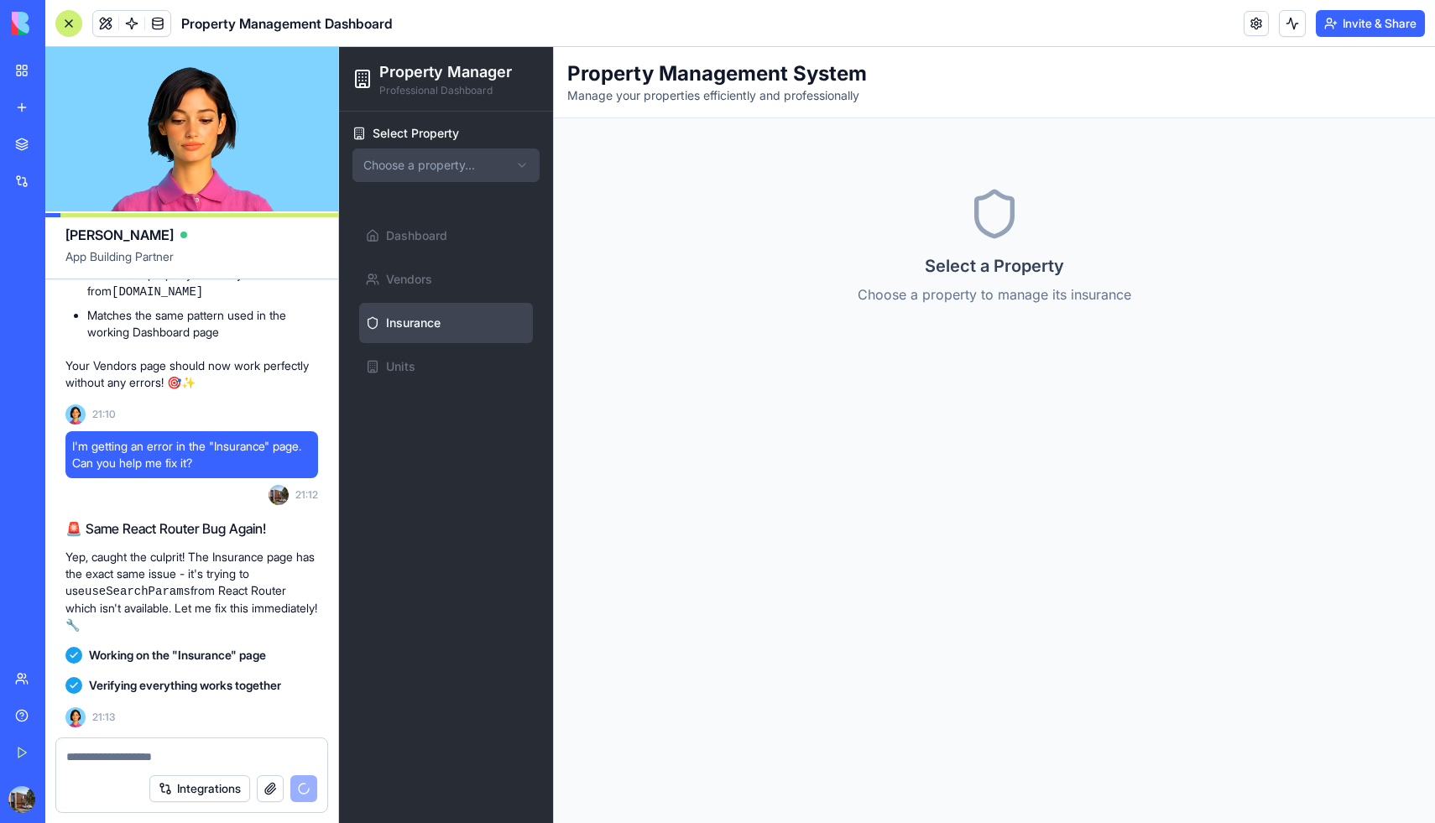
scroll to position [5265, 0]
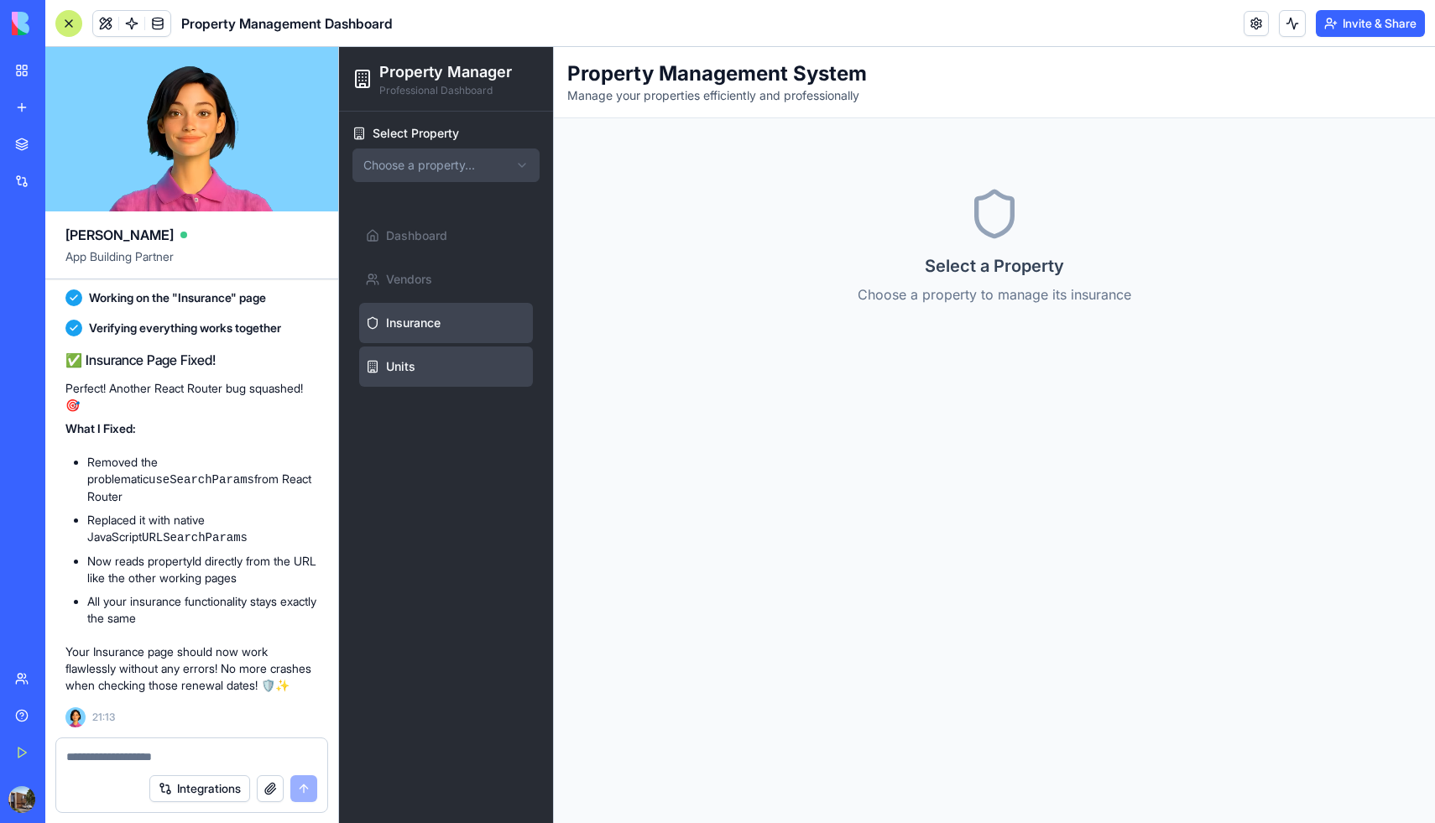
click at [403, 364] on span "Units" at bounding box center [400, 366] width 29 height 17
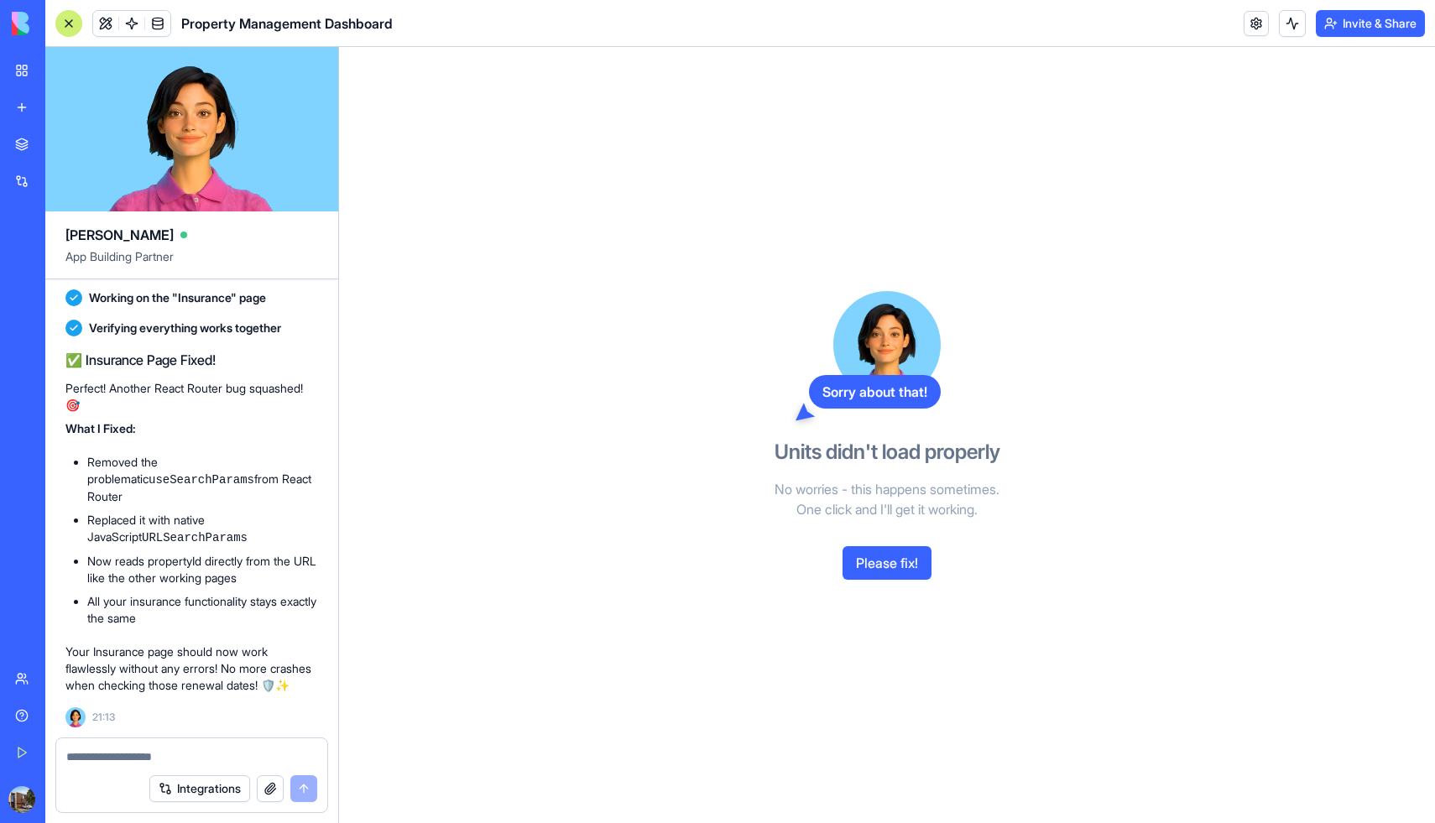
click at [896, 567] on button "Please fix!" at bounding box center [887, 563] width 89 height 34
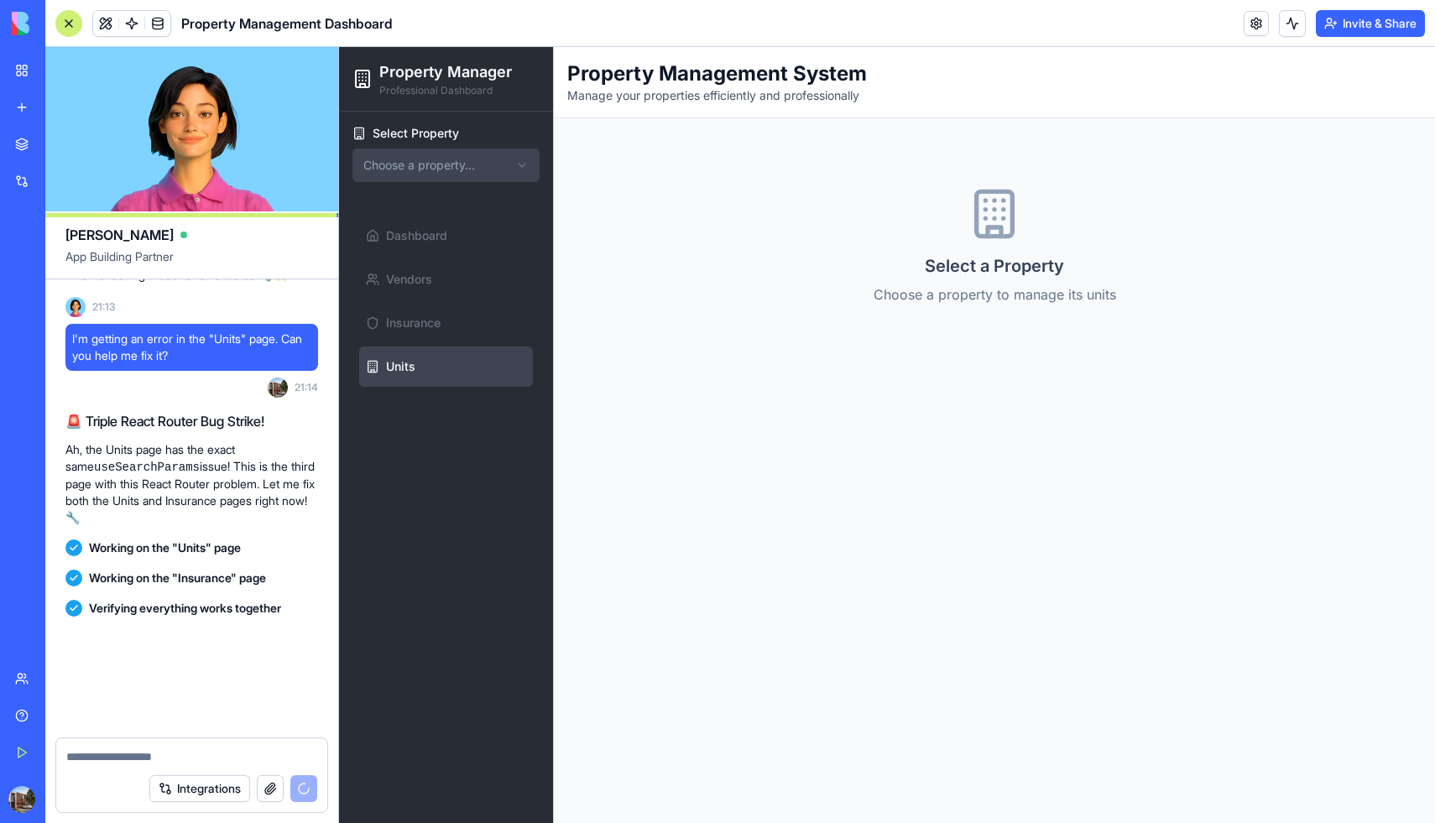
scroll to position [5891, 0]
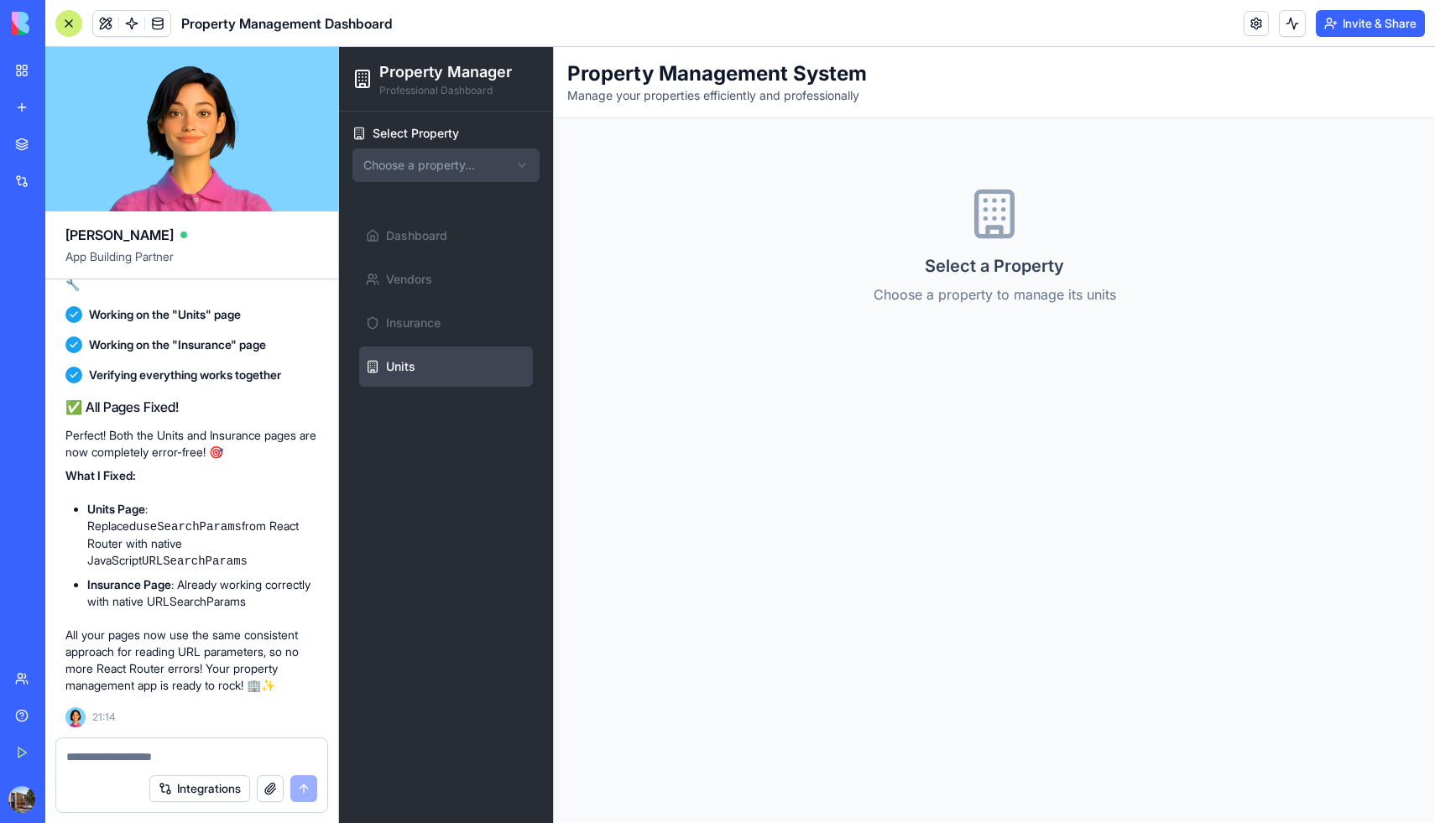
click at [448, 164] on html "Property Manager Professional Dashboard Select Property Choose a property... Da…" at bounding box center [887, 435] width 1096 height 776
click at [445, 243] on span "Dashboard" at bounding box center [416, 235] width 61 height 17
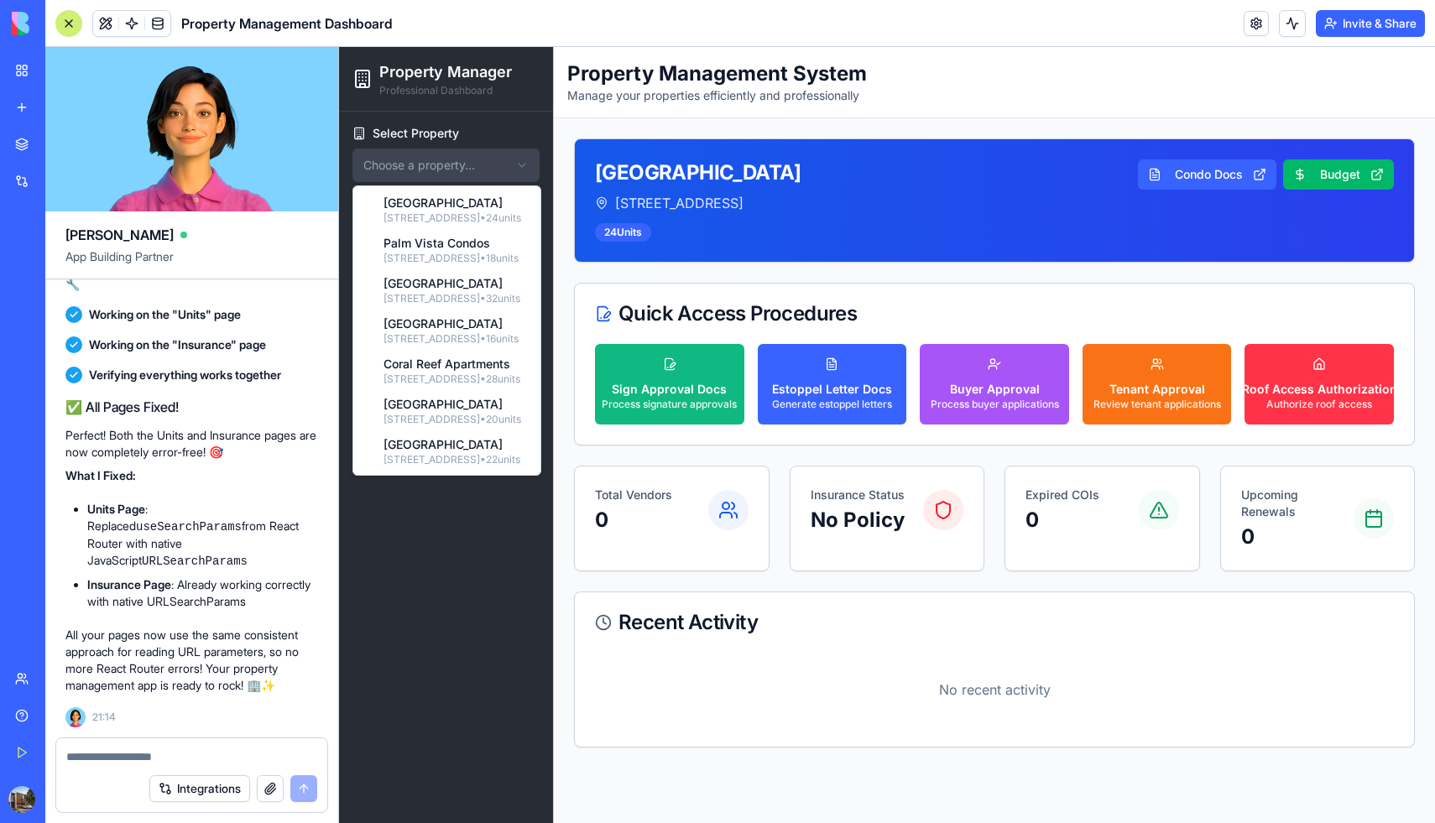
click at [451, 159] on html "Property Manager Professional Dashboard Select Property Choose a property... Da…" at bounding box center [887, 435] width 1096 height 776
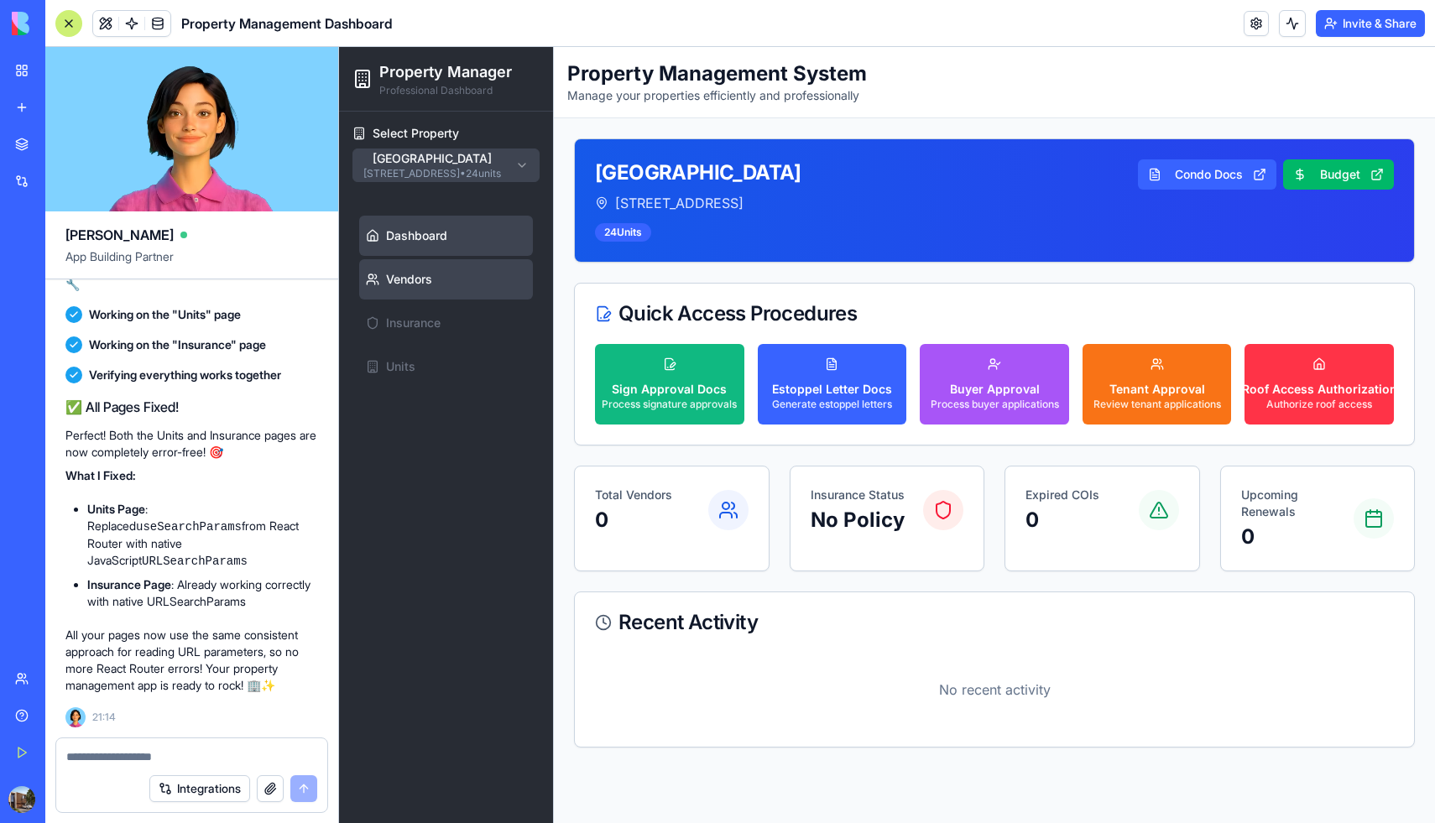
click at [404, 268] on link "Vendors" at bounding box center [446, 279] width 174 height 40
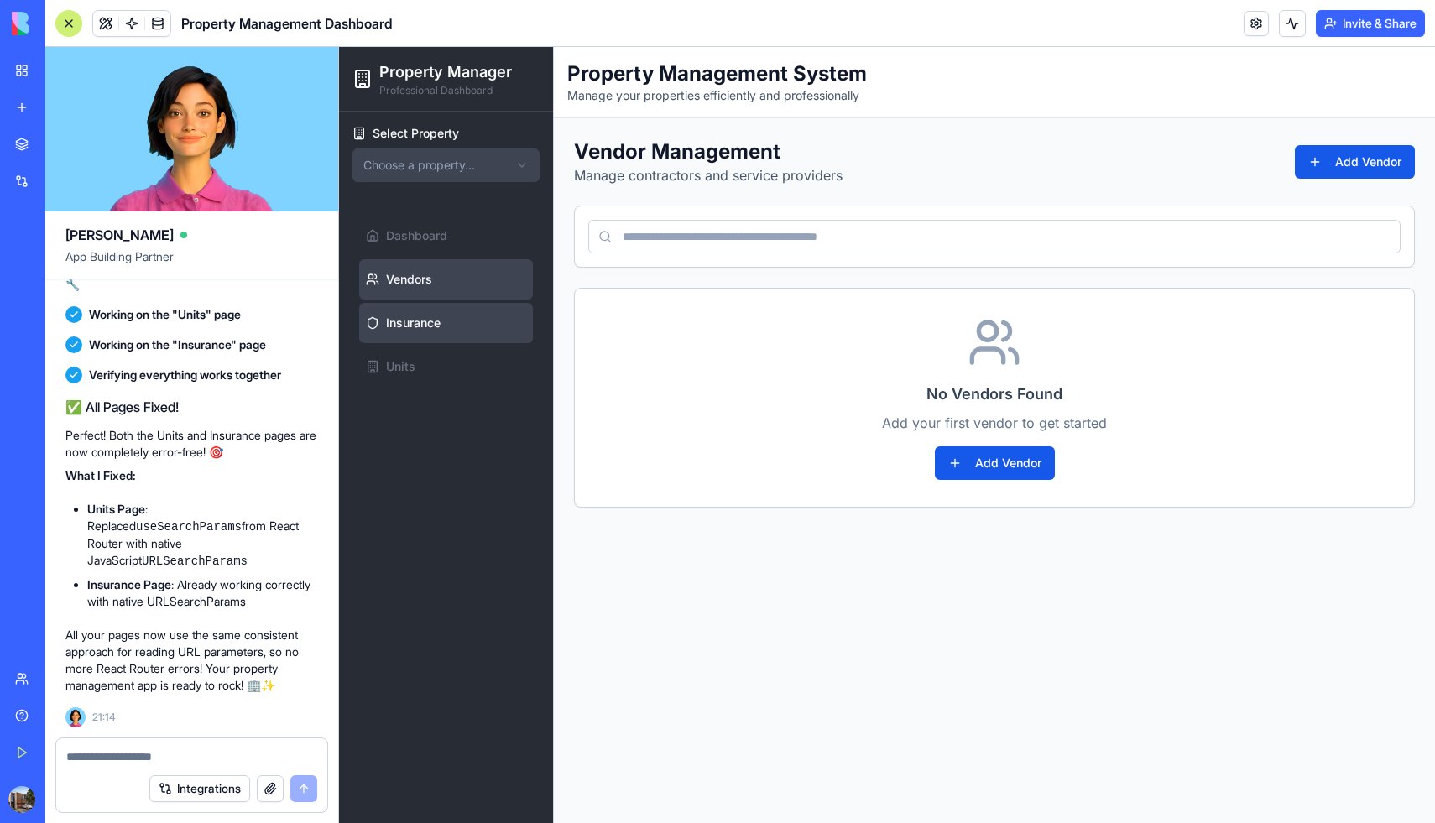
click at [404, 322] on span "Insurance" at bounding box center [413, 323] width 55 height 17
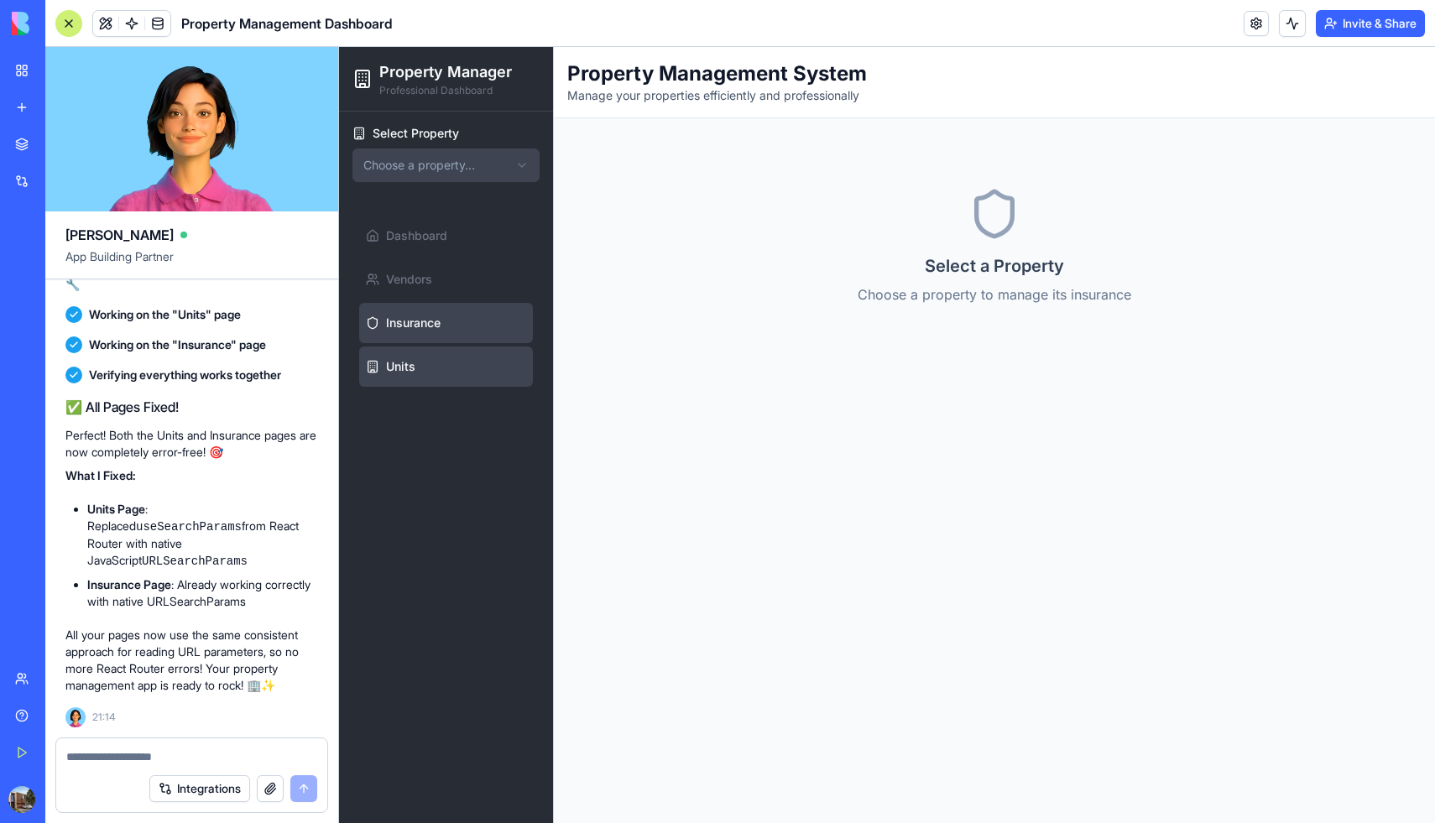
click at [403, 352] on link "Units" at bounding box center [446, 367] width 174 height 40
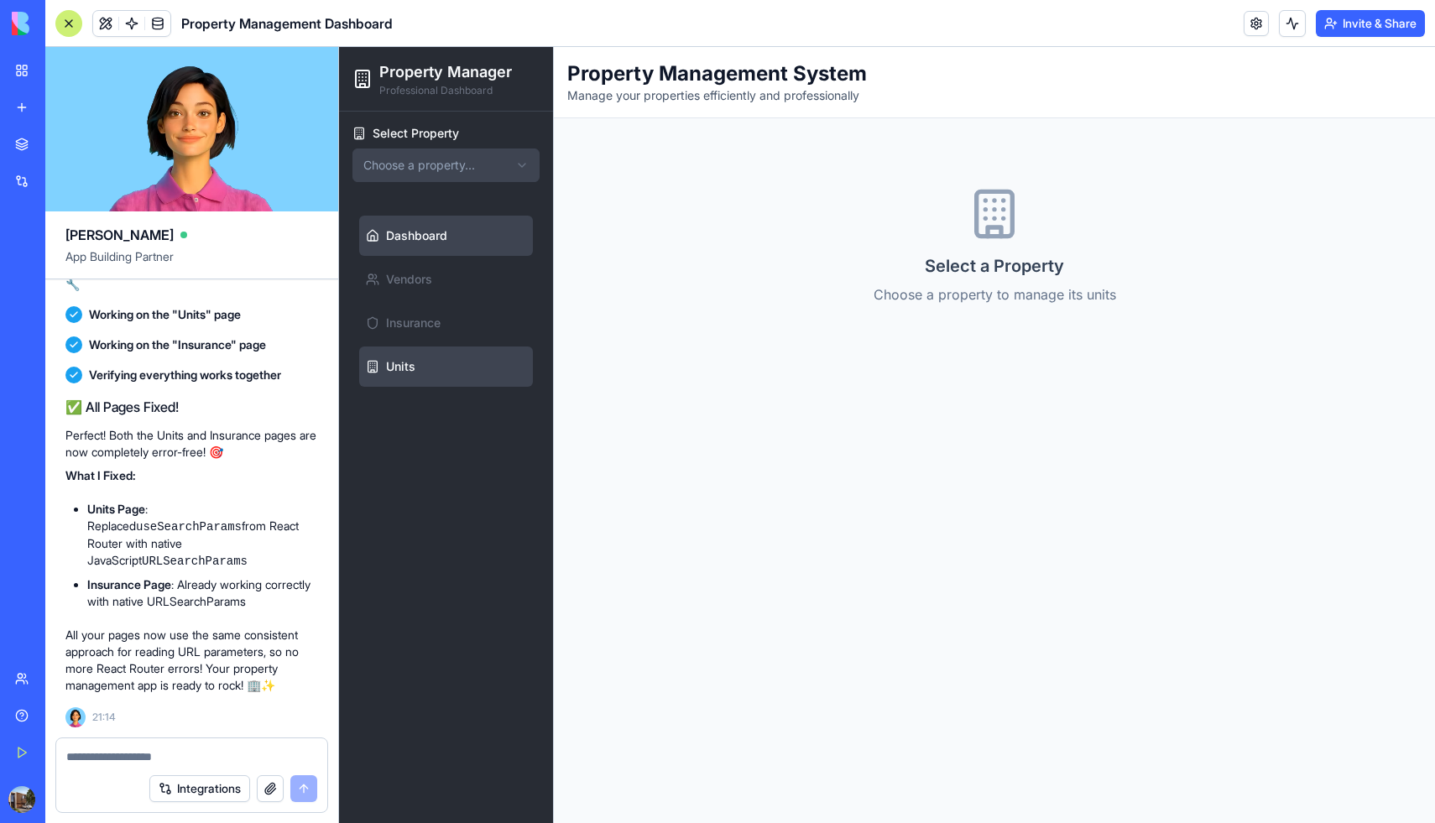
click at [417, 232] on span "Dashboard" at bounding box center [416, 235] width 61 height 17
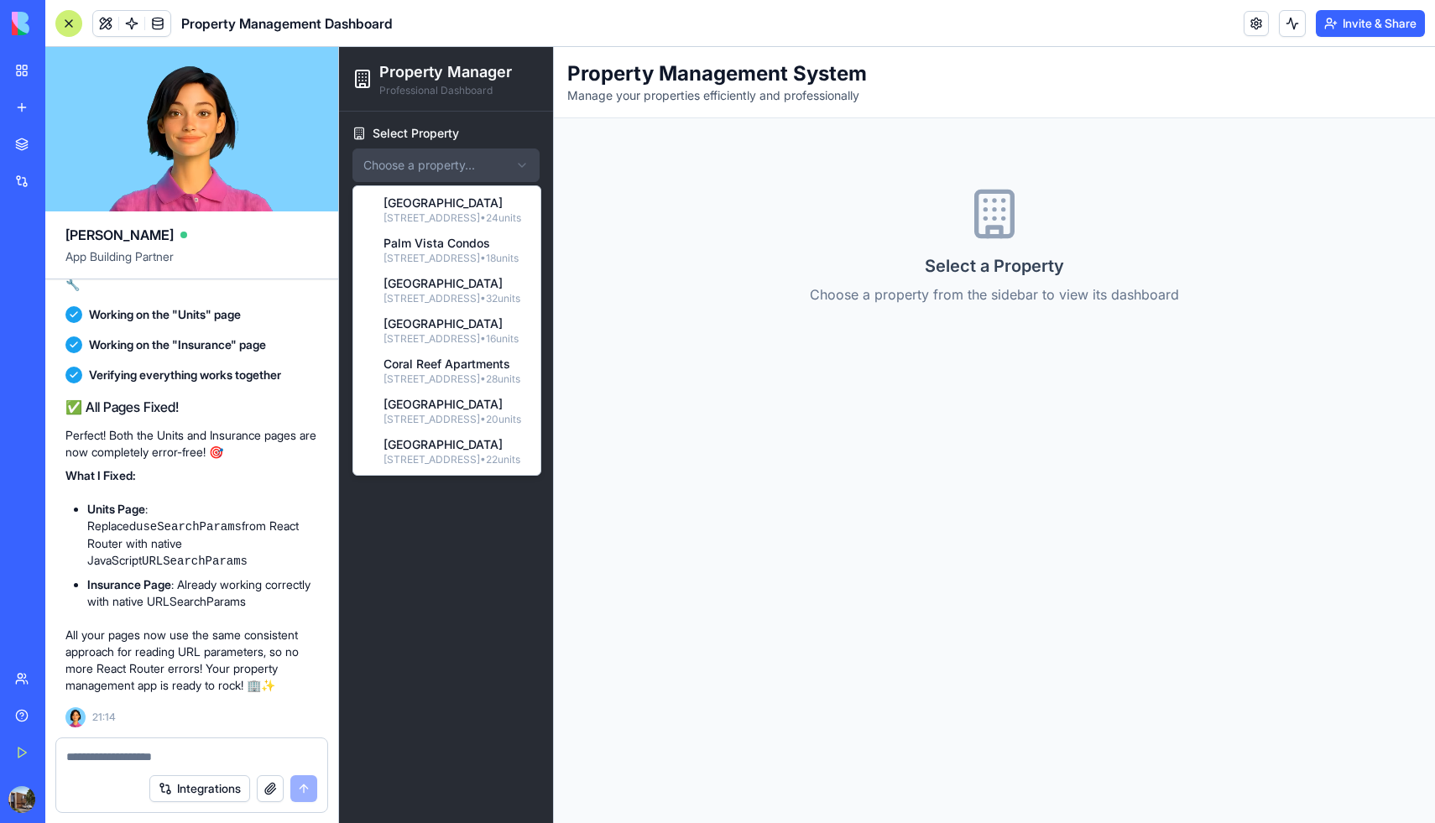
click at [420, 179] on html "Property Manager Professional Dashboard Select Property Choose a property... Da…" at bounding box center [887, 435] width 1096 height 776
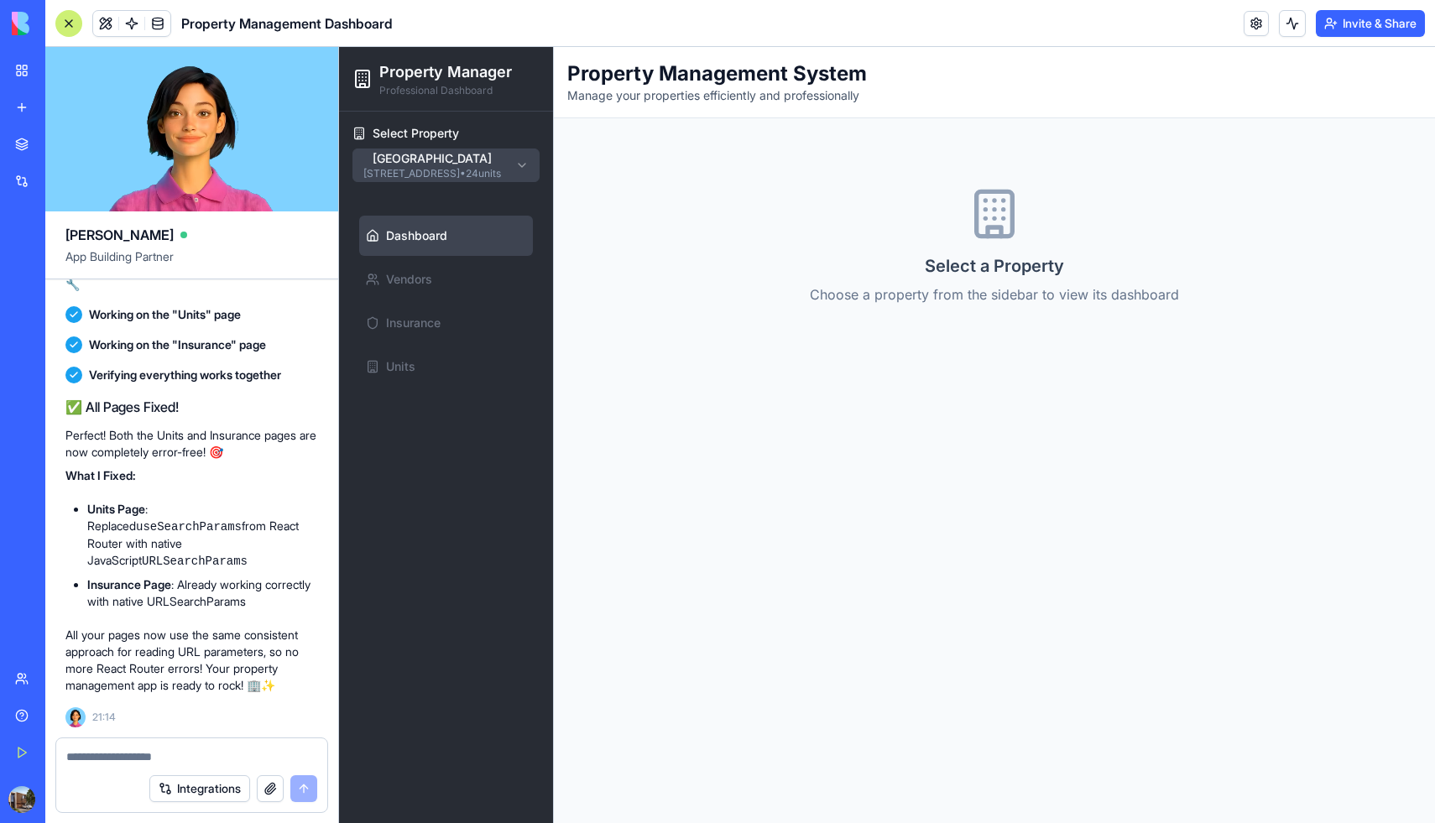
click at [457, 242] on link "Dashboard" at bounding box center [446, 236] width 174 height 40
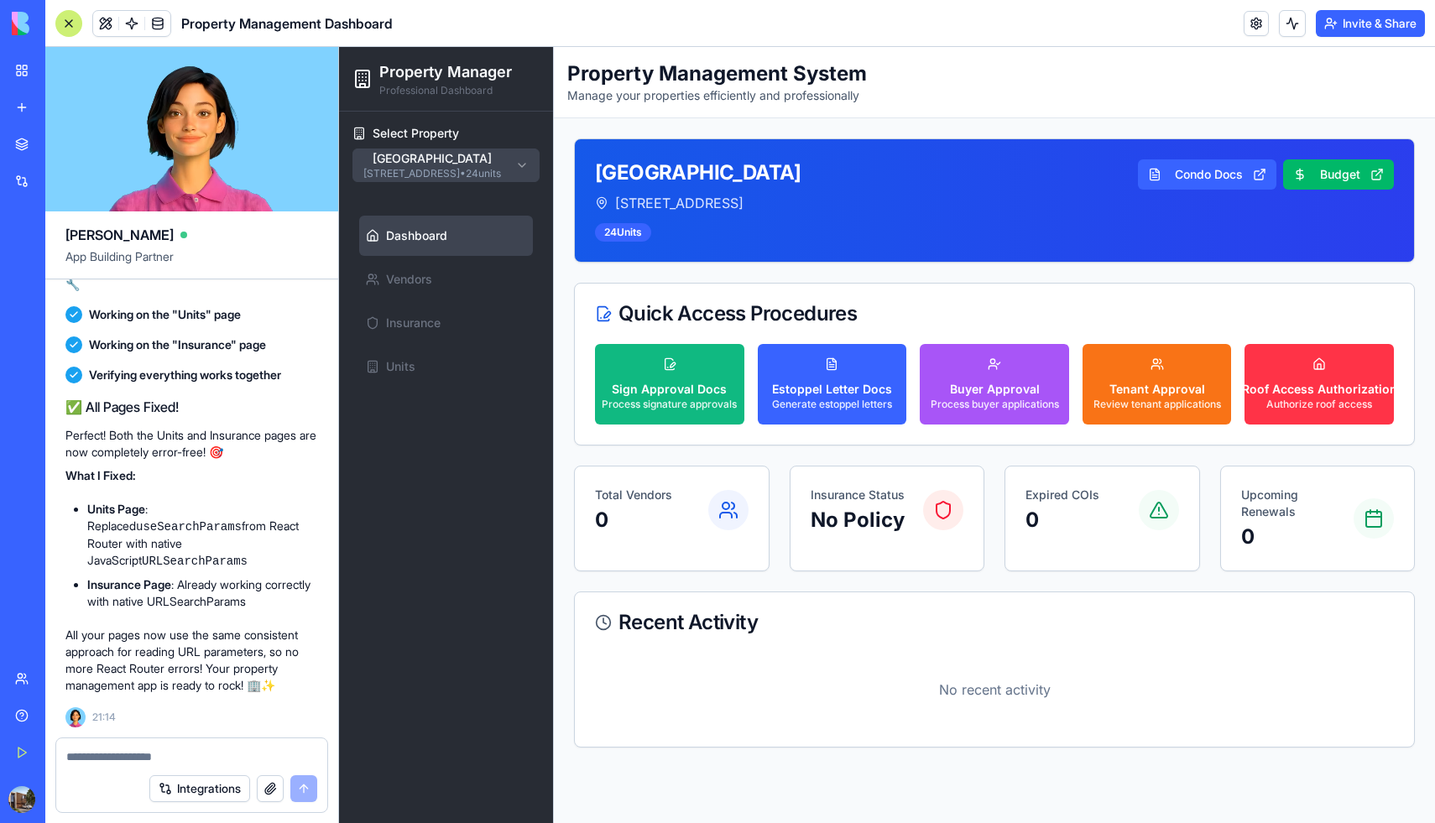
click at [456, 243] on link "Dashboard" at bounding box center [446, 236] width 174 height 40
click at [1339, 169] on button "Budget" at bounding box center [1338, 174] width 111 height 30
click at [264, 791] on button "button" at bounding box center [270, 788] width 27 height 27
click at [273, 789] on button "button" at bounding box center [270, 788] width 27 height 27
